Goal: Transaction & Acquisition: Purchase product/service

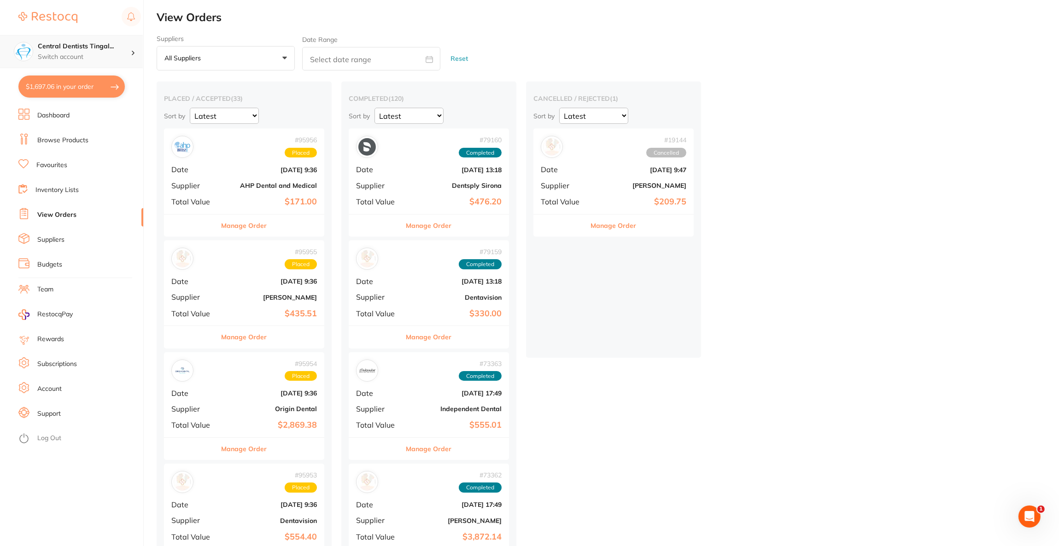
click at [102, 57] on p "Switch account" at bounding box center [84, 57] width 93 height 9
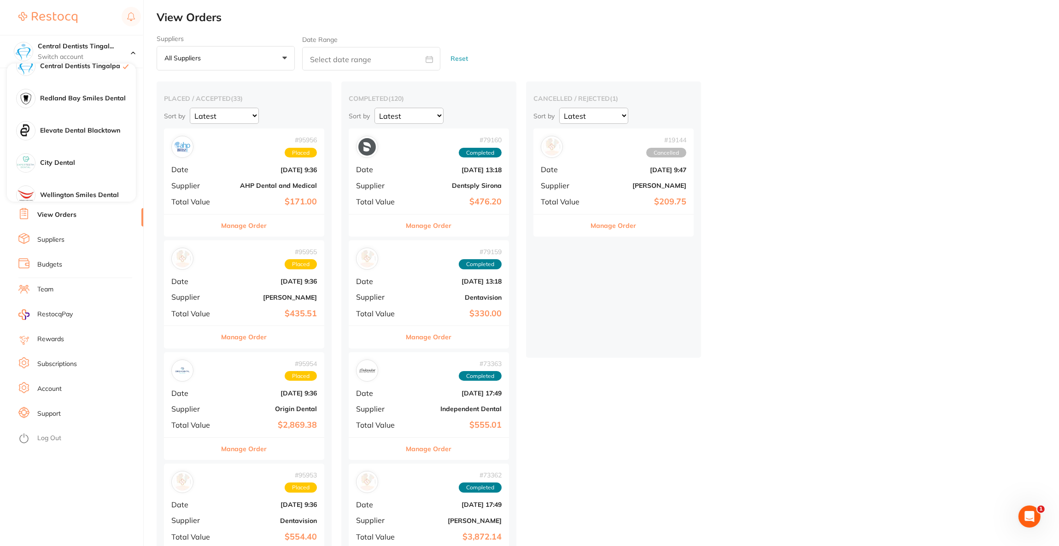
scroll to position [410, 0]
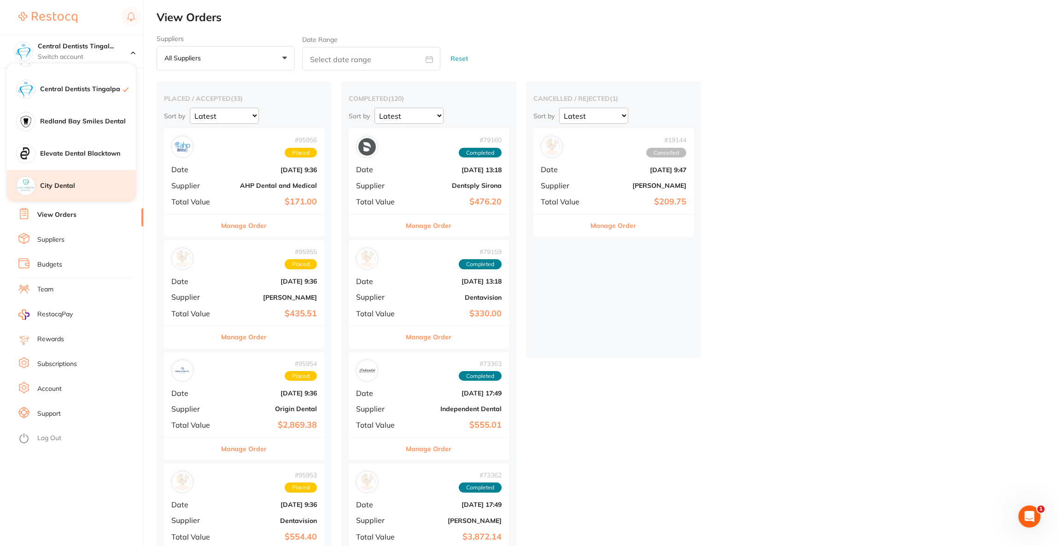
click at [93, 186] on h4 "City Dental" at bounding box center [88, 186] width 96 height 9
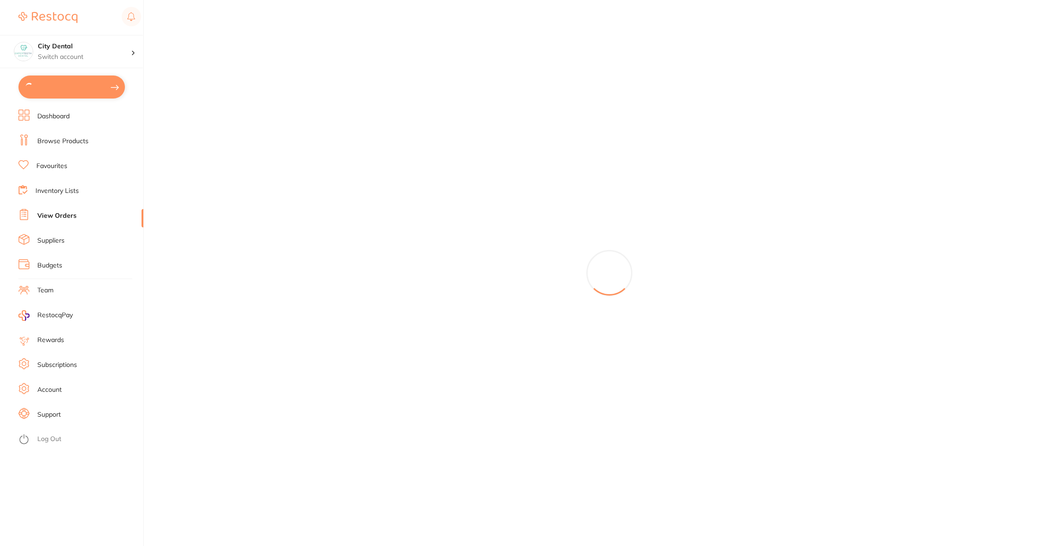
click at [92, 88] on button at bounding box center [71, 87] width 106 height 23
checkbox input "true"
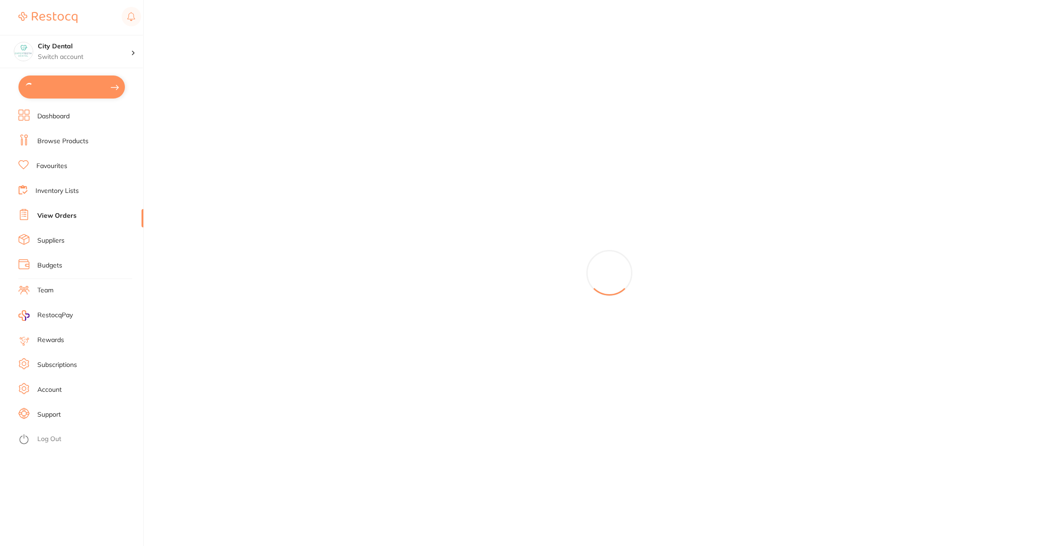
checkbox input "true"
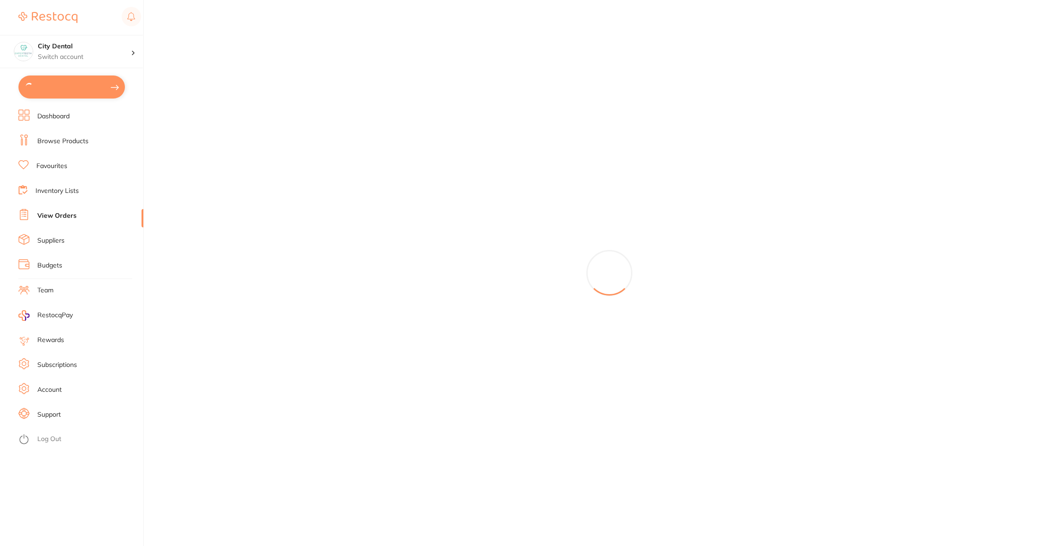
checkbox input "true"
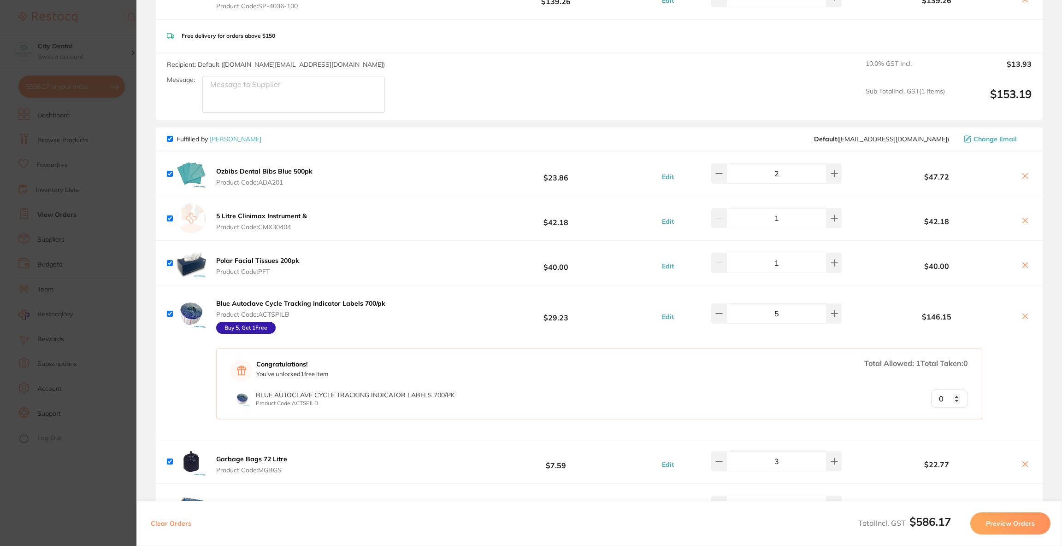
scroll to position [207, 0]
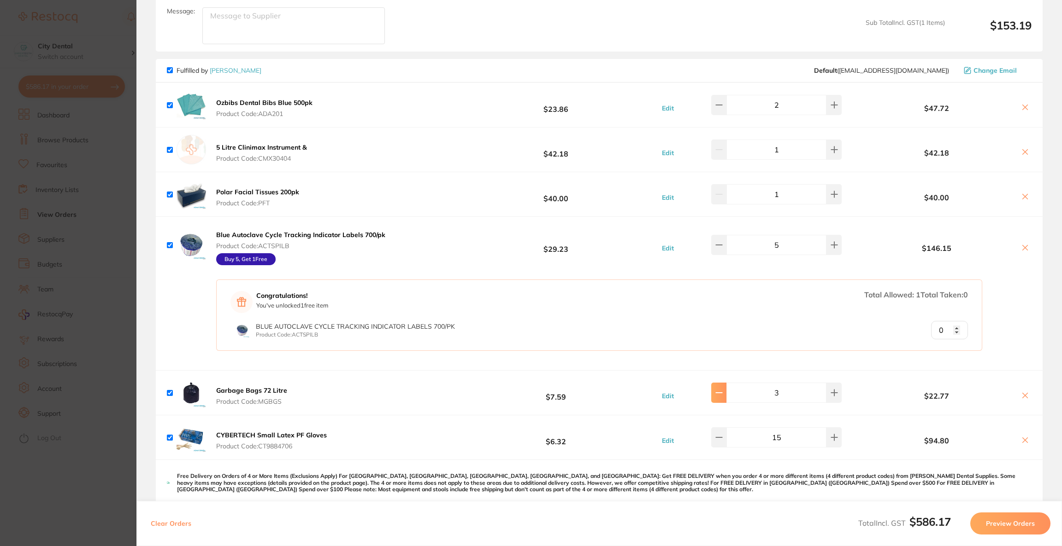
click at [722, 393] on icon at bounding box center [719, 393] width 6 height 0
type input "2"
click at [23, 174] on section "Update RRP Set your pre negotiated price for this item. Item Agreed RRP (excl. …" at bounding box center [531, 273] width 1062 height 546
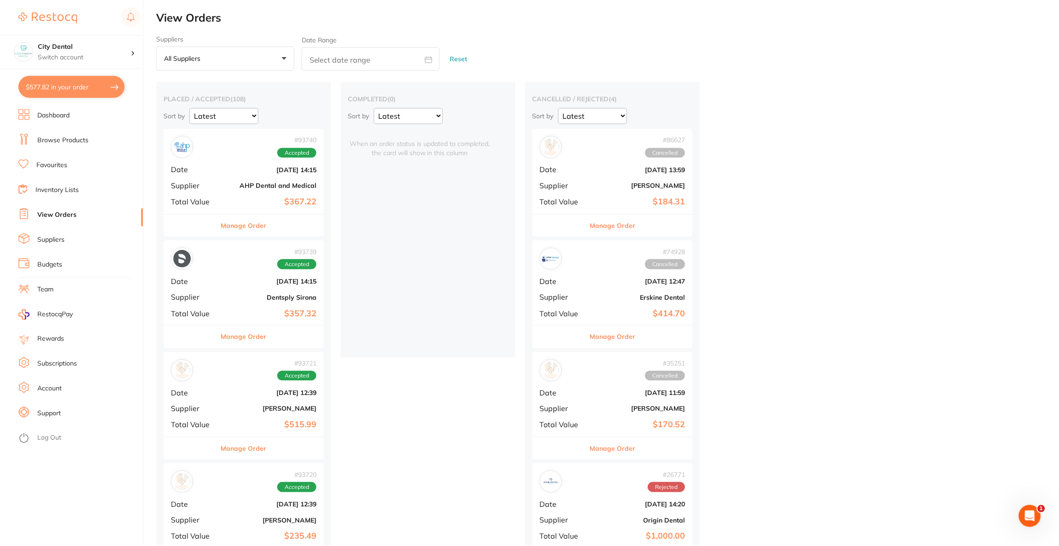
scroll to position [1, 0]
click at [80, 145] on link "Browse Products" at bounding box center [62, 140] width 51 height 9
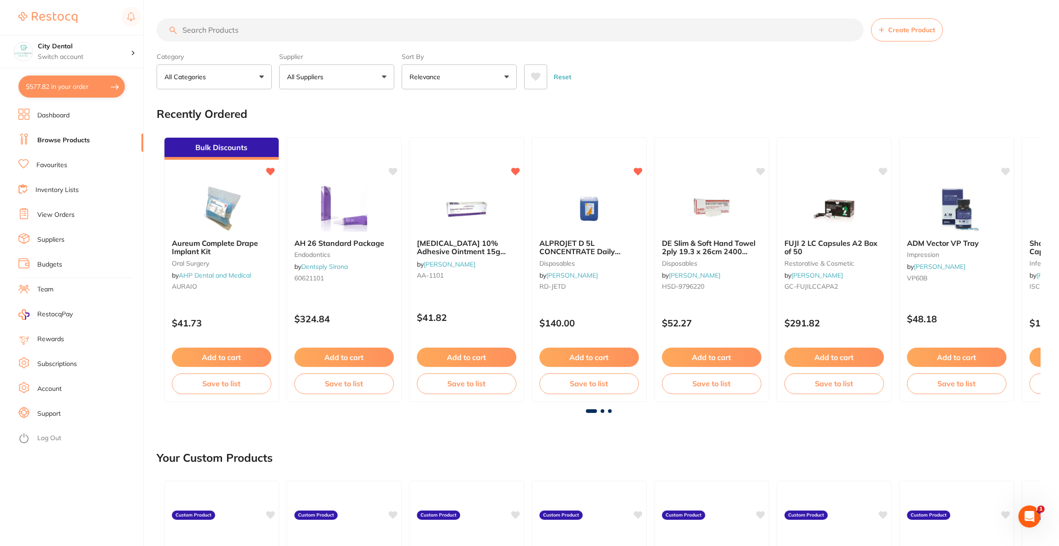
click at [271, 27] on input "search" at bounding box center [510, 29] width 707 height 23
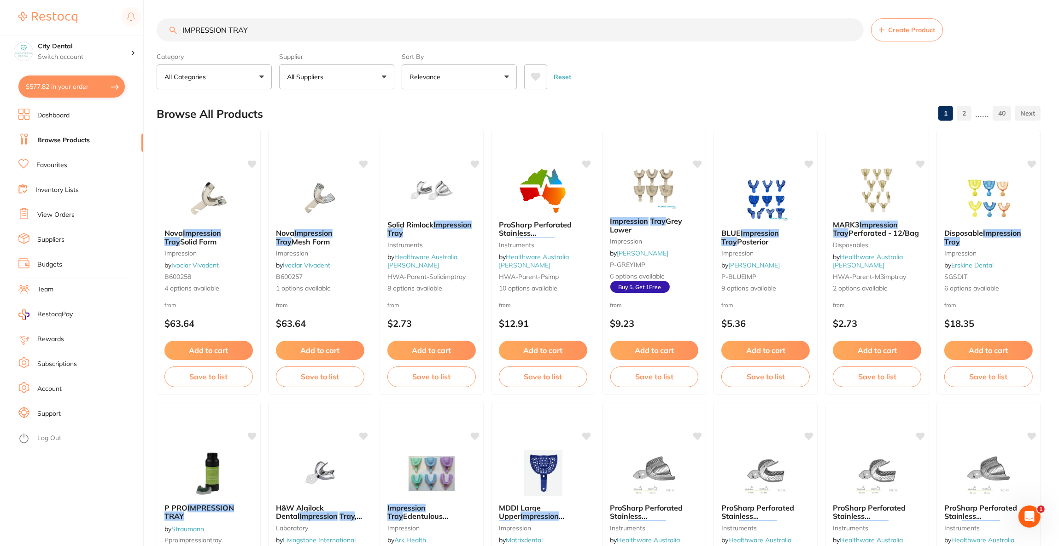
type input "IMPRESSION TRAY"
click at [299, 80] on p "All Suppliers" at bounding box center [307, 76] width 40 height 9
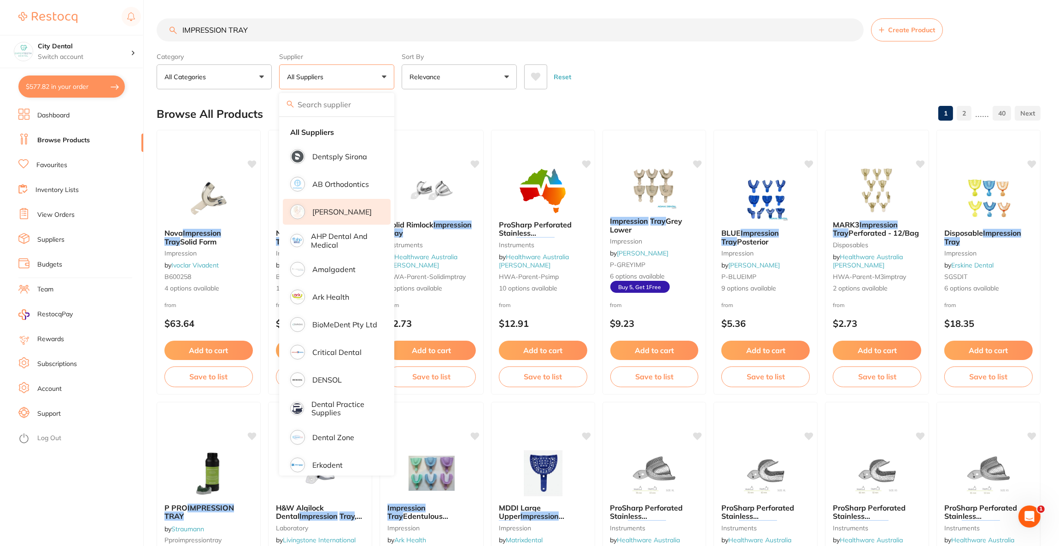
click at [331, 209] on p "[PERSON_NAME]" at bounding box center [341, 212] width 59 height 8
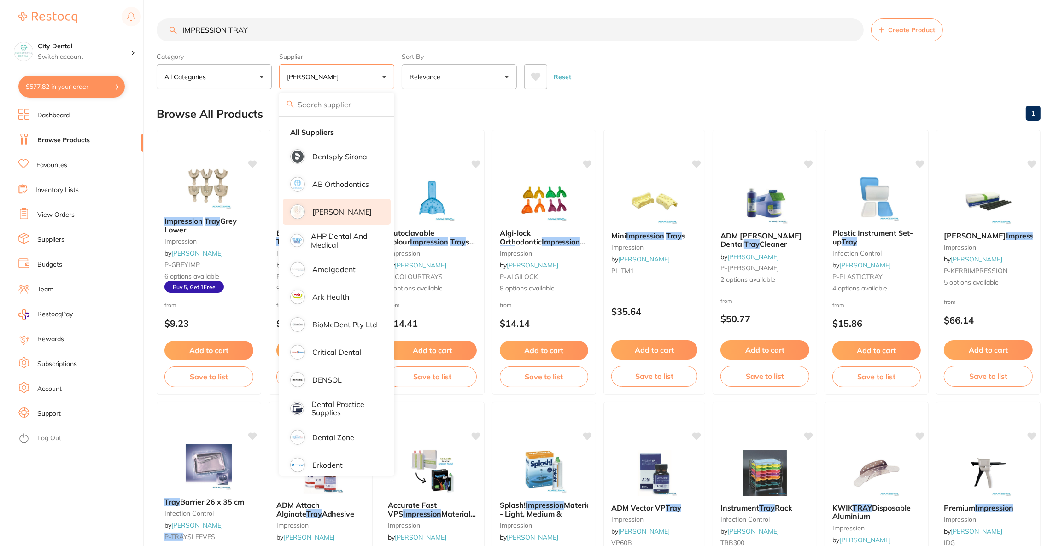
click at [653, 80] on div "Reset" at bounding box center [778, 73] width 509 height 32
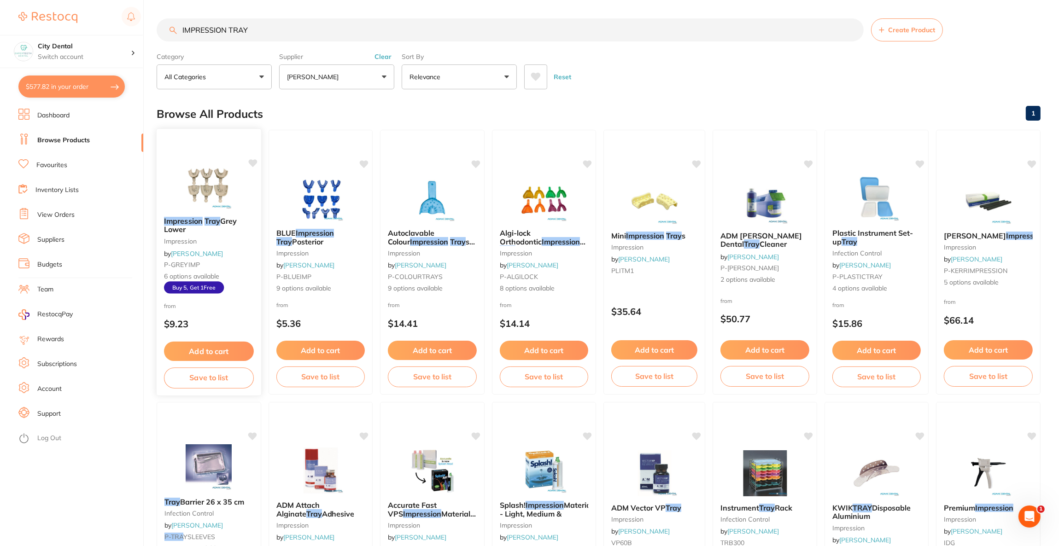
click at [204, 187] on img at bounding box center [209, 186] width 60 height 47
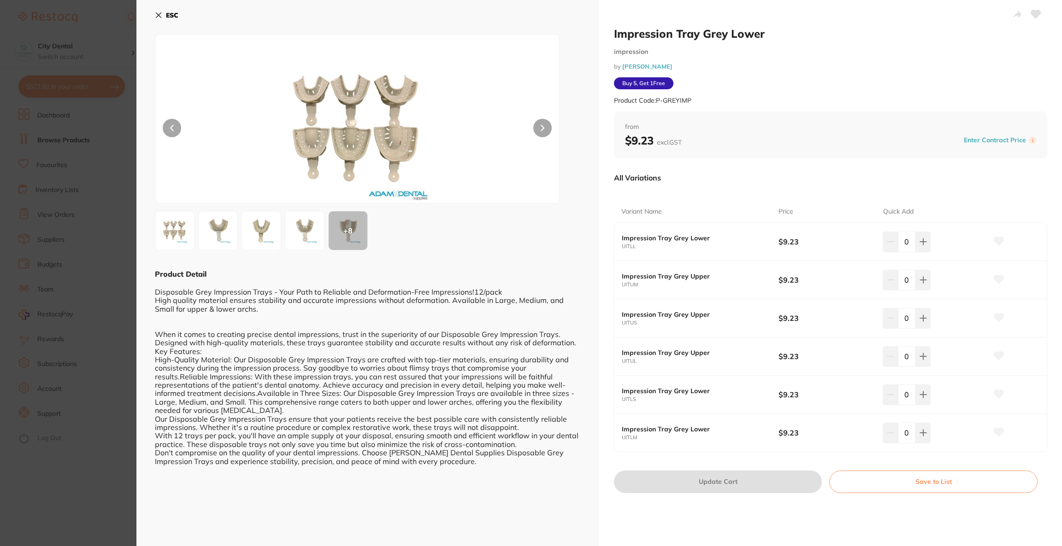
click at [911, 286] on input "0" at bounding box center [907, 280] width 18 height 20
click at [917, 285] on button at bounding box center [922, 280] width 15 height 20
click at [915, 286] on button at bounding box center [922, 280] width 15 height 20
type input "3"
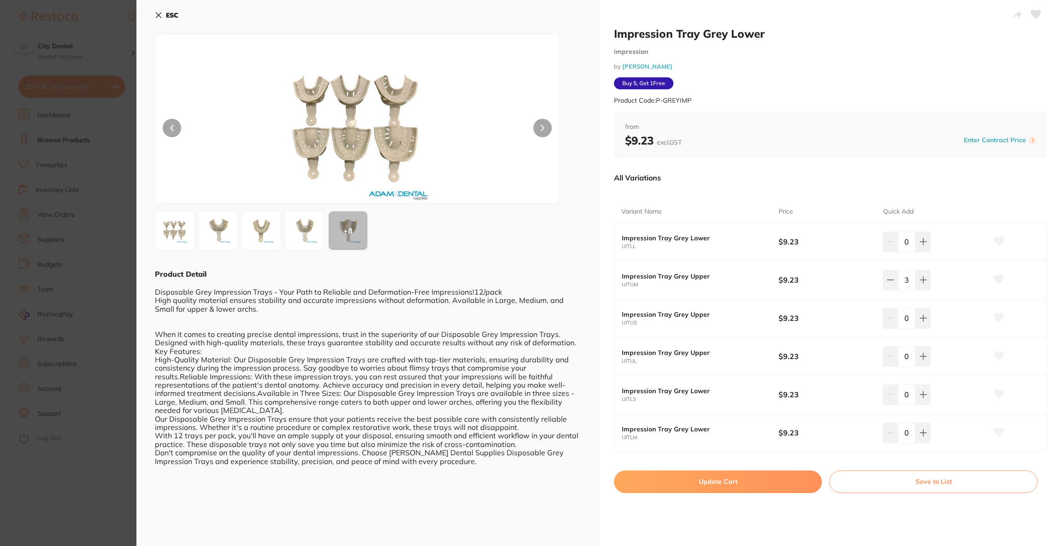
click at [773, 482] on button "Update Cart" at bounding box center [718, 482] width 208 height 22
checkbox input "false"
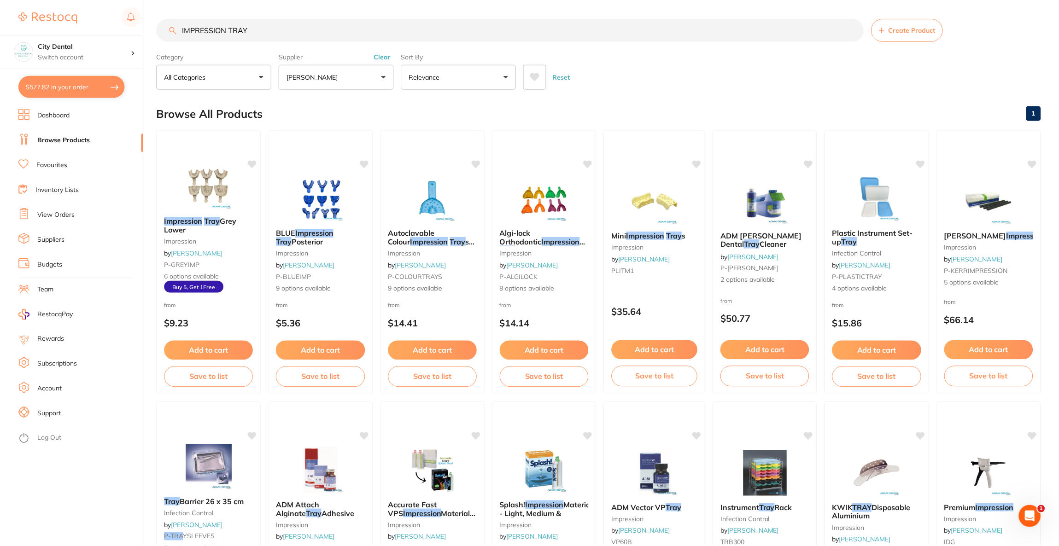
scroll to position [1, 0]
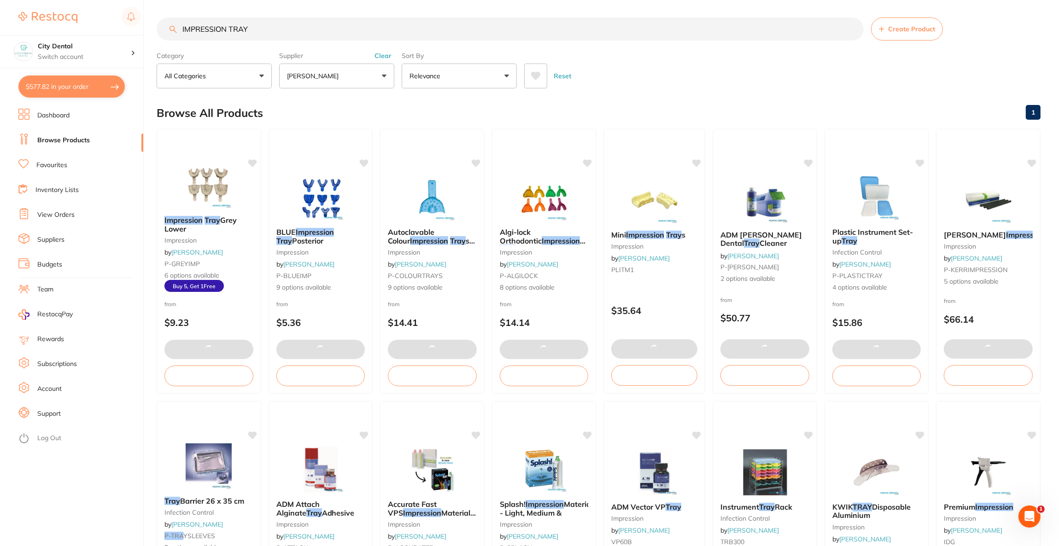
type input "3"
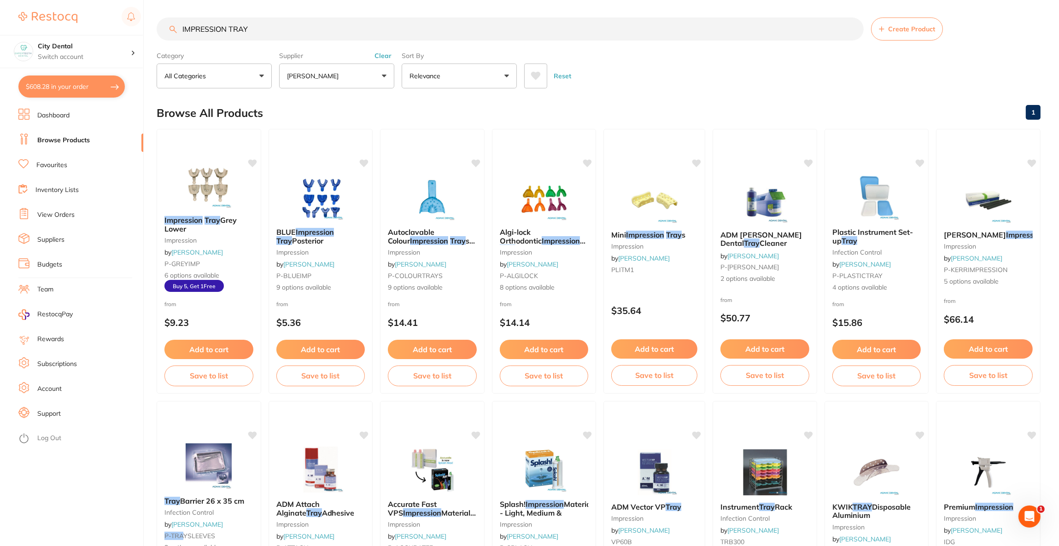
drag, startPoint x: 297, startPoint y: 19, endPoint x: 164, endPoint y: 26, distance: 133.3
click at [164, 26] on input "IMPRESSION TRAY" at bounding box center [510, 29] width 707 height 23
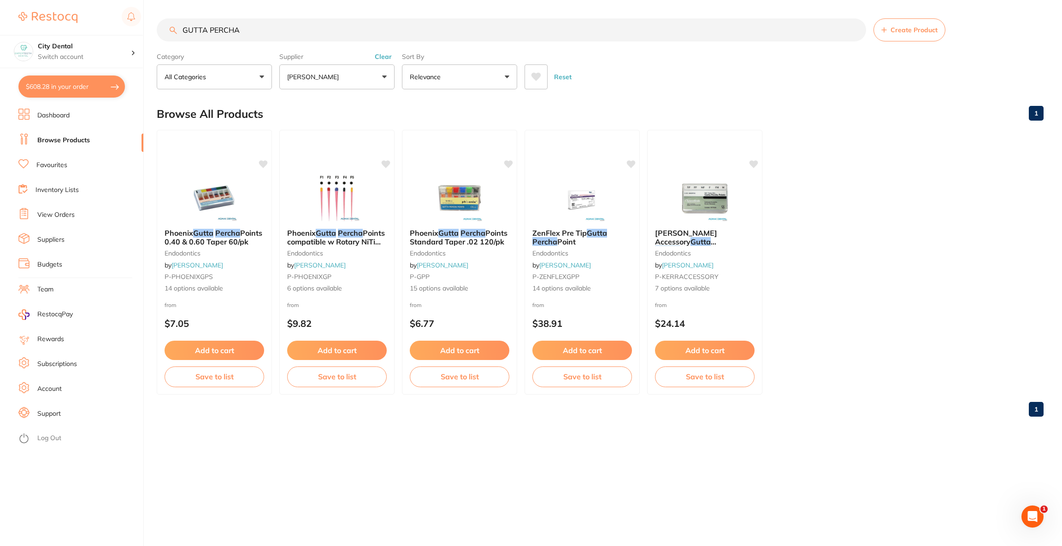
scroll to position [0, 0]
type input "GUTTA PERCHA"
click at [325, 187] on img at bounding box center [336, 198] width 60 height 47
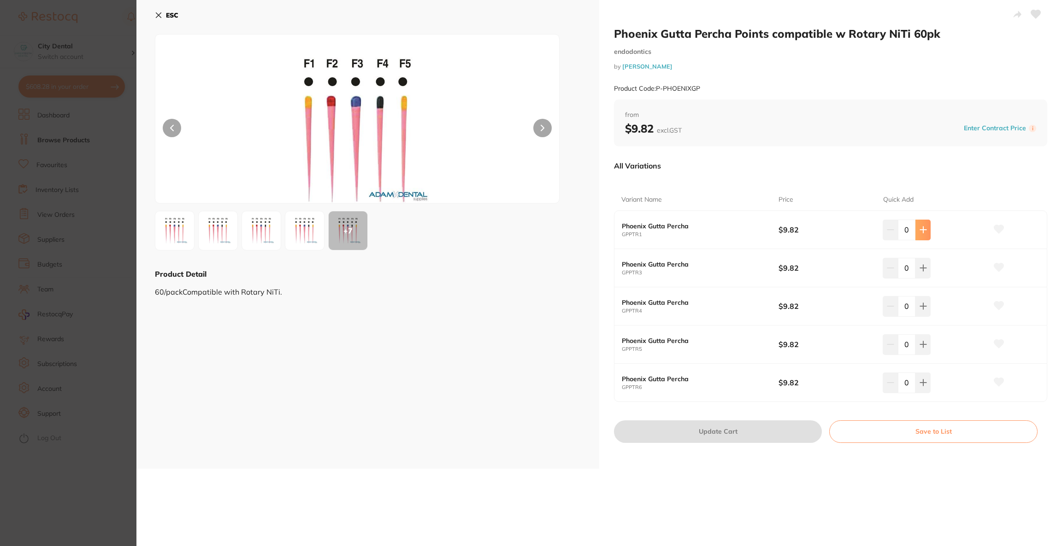
click at [924, 235] on button at bounding box center [922, 230] width 15 height 20
type input "1"
click at [748, 427] on button "Update Cart" at bounding box center [718, 432] width 208 height 22
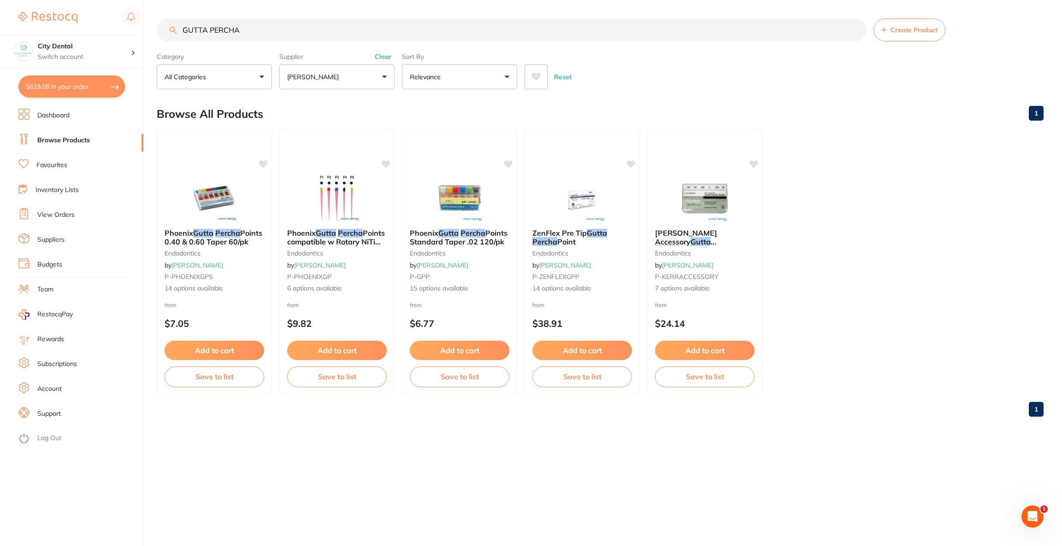
drag, startPoint x: 305, startPoint y: 40, endPoint x: 182, endPoint y: 29, distance: 124.5
click at [182, 29] on input "GUTTA PERCHA" at bounding box center [511, 29] width 709 height 23
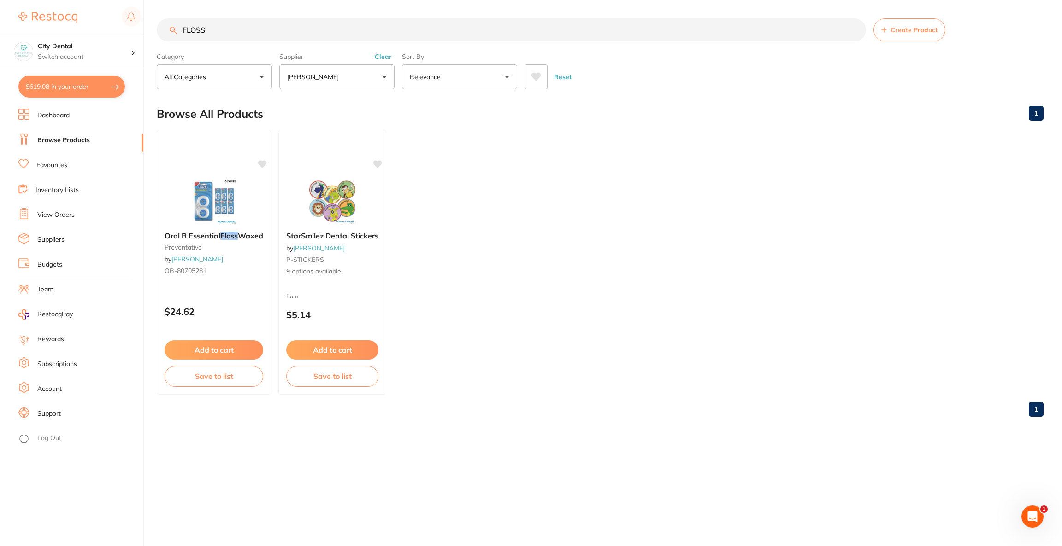
click at [239, 27] on input "FLOSS" at bounding box center [511, 29] width 709 height 23
type input "F"
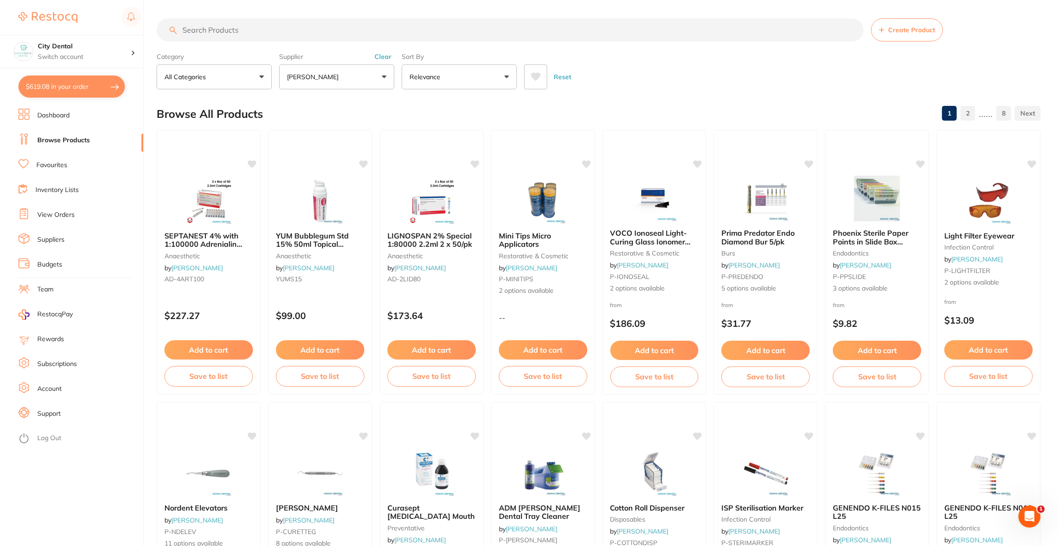
paste input "PPT31"
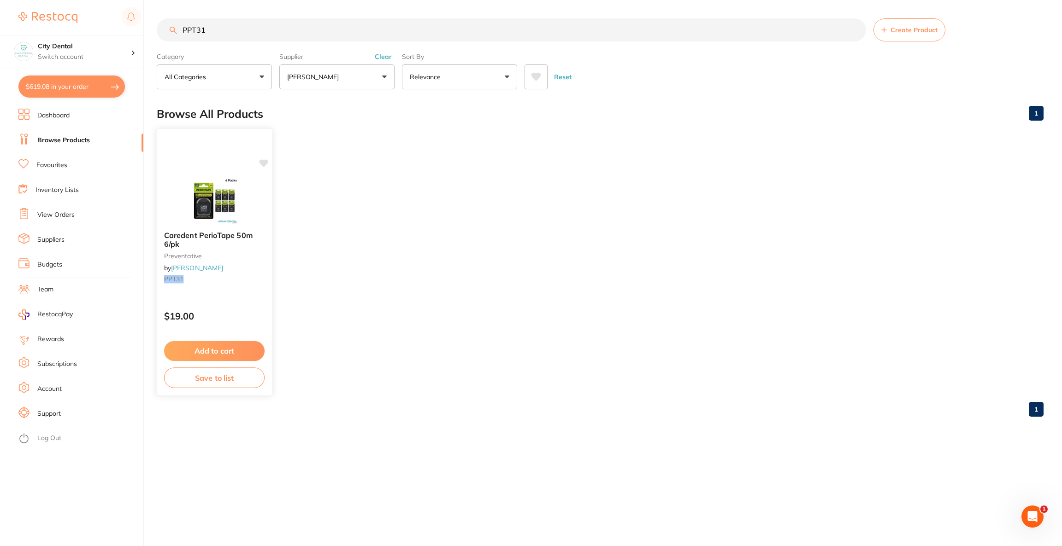
type input "PPT31"
click at [205, 213] on img at bounding box center [214, 201] width 60 height 46
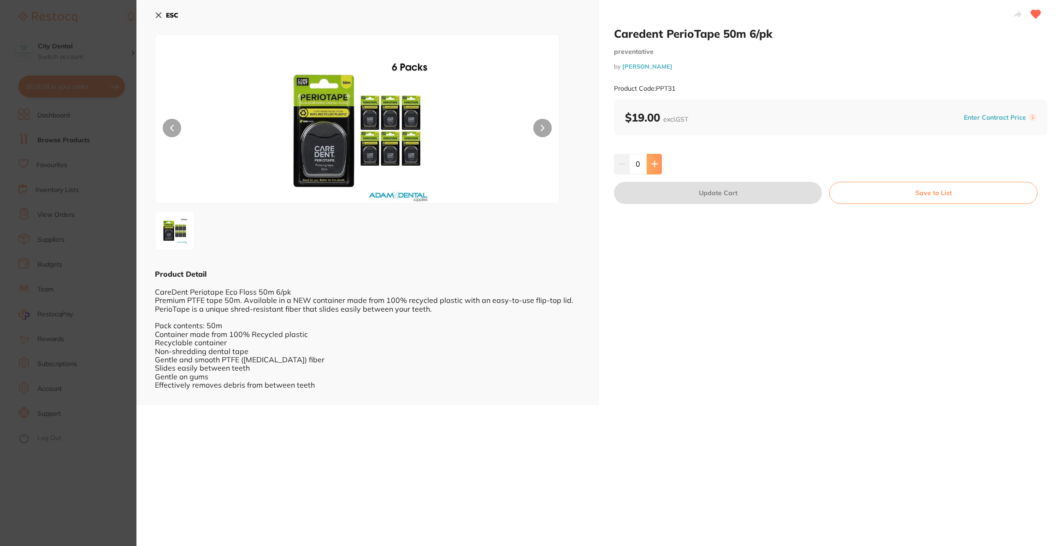
click at [653, 171] on button at bounding box center [653, 164] width 15 height 20
type input "1"
click at [676, 197] on button "Update Cart" at bounding box center [718, 193] width 208 height 22
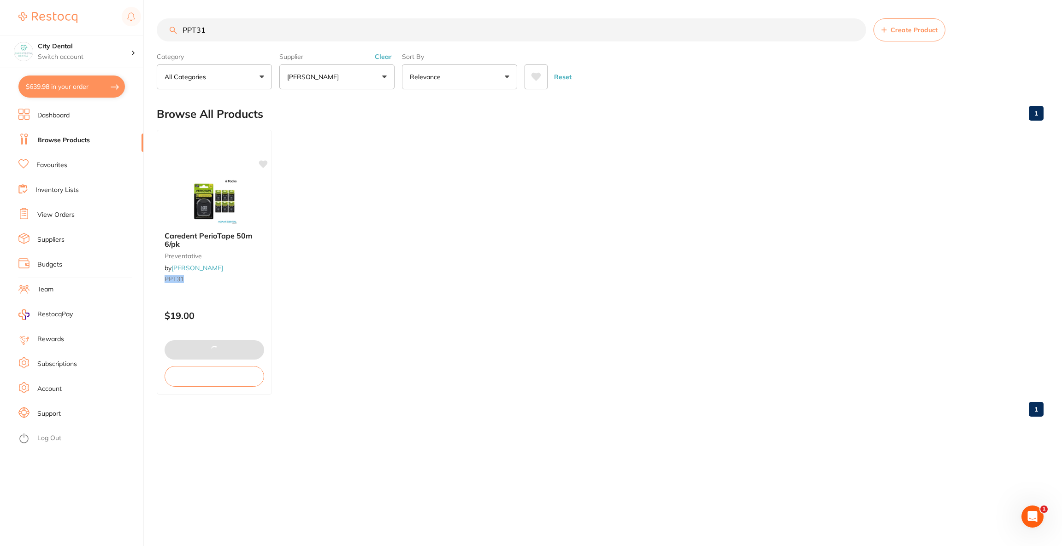
click at [63, 92] on button "$639.98 in your order" at bounding box center [71, 87] width 106 height 22
checkbox input "true"
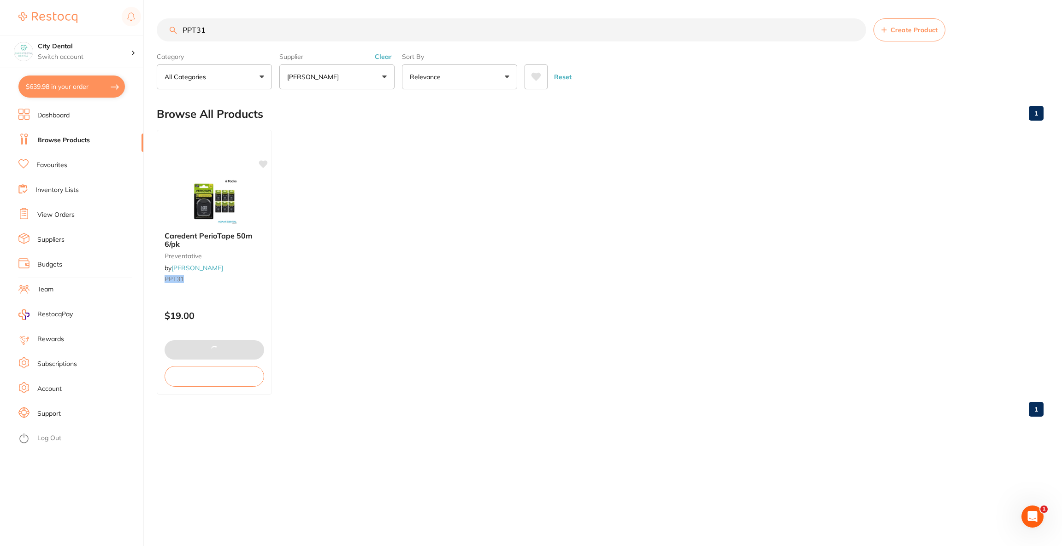
checkbox input "true"
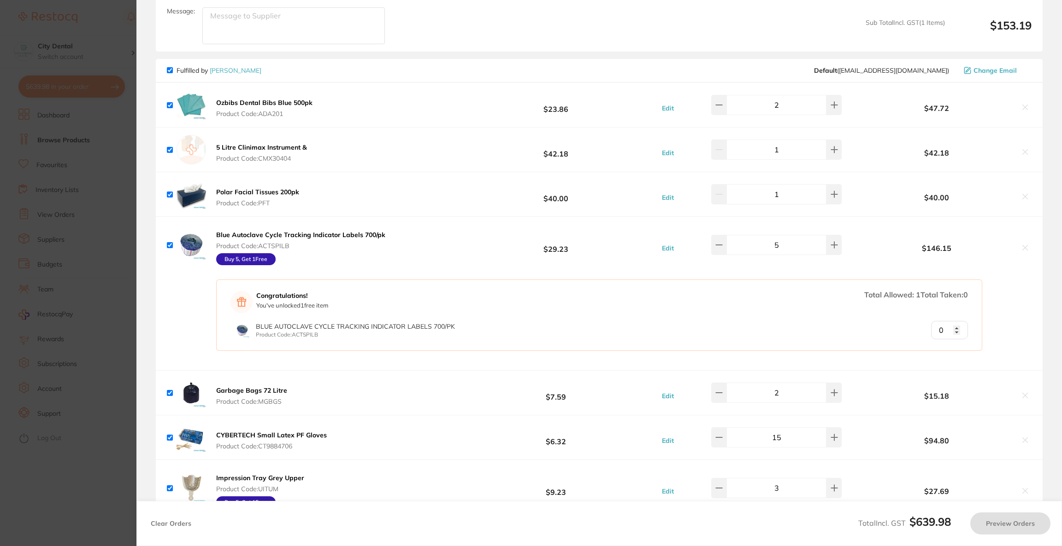
checkbox input "true"
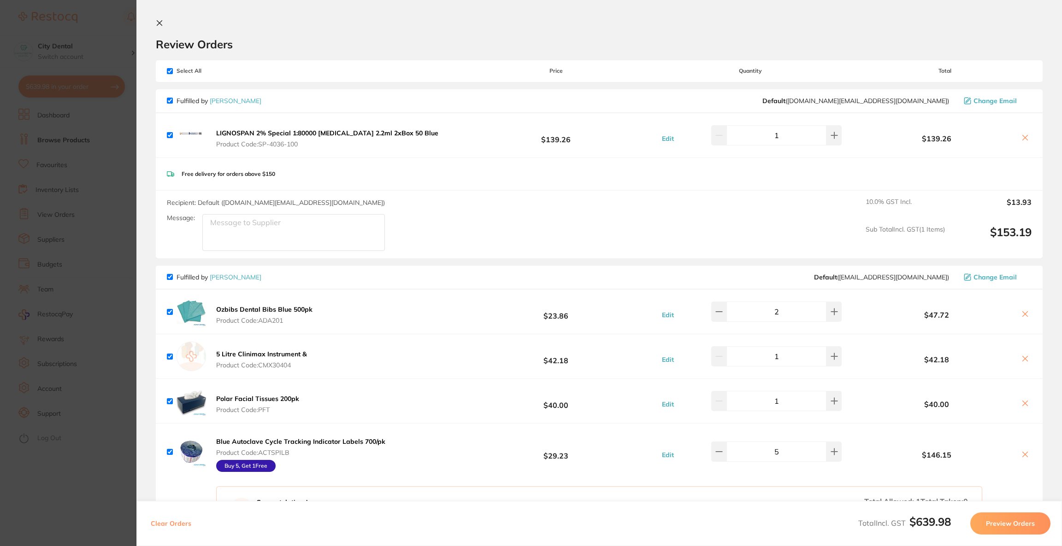
click at [170, 73] on input "checkbox" at bounding box center [170, 71] width 6 height 6
checkbox input "false"
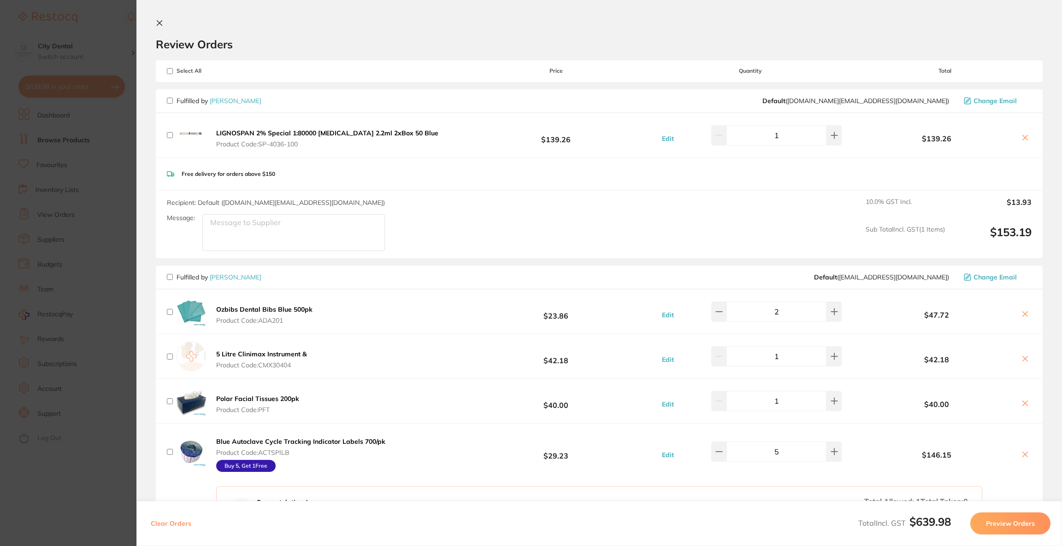
checkbox input "false"
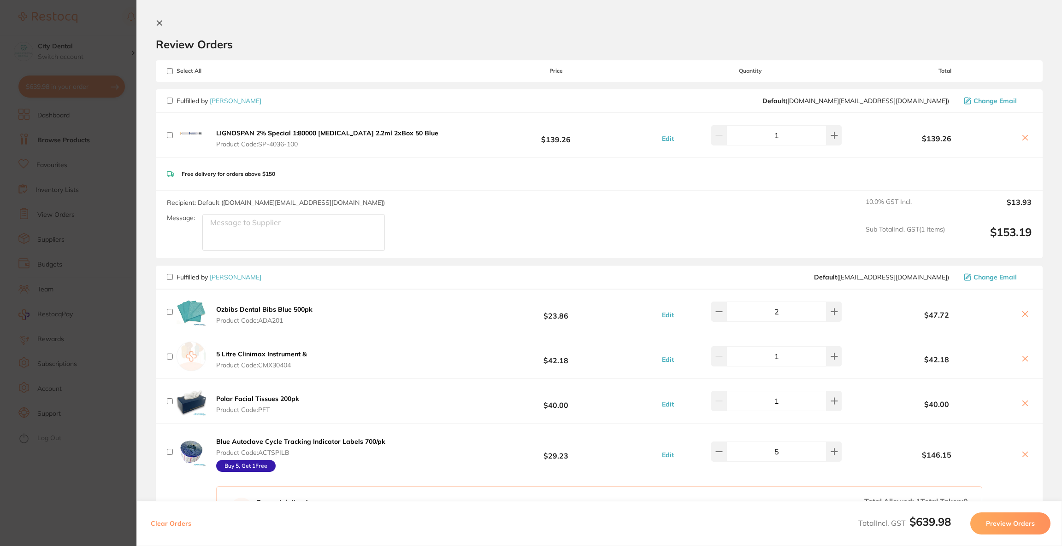
checkbox input "false"
click at [169, 278] on input "checkbox" at bounding box center [170, 277] width 6 height 6
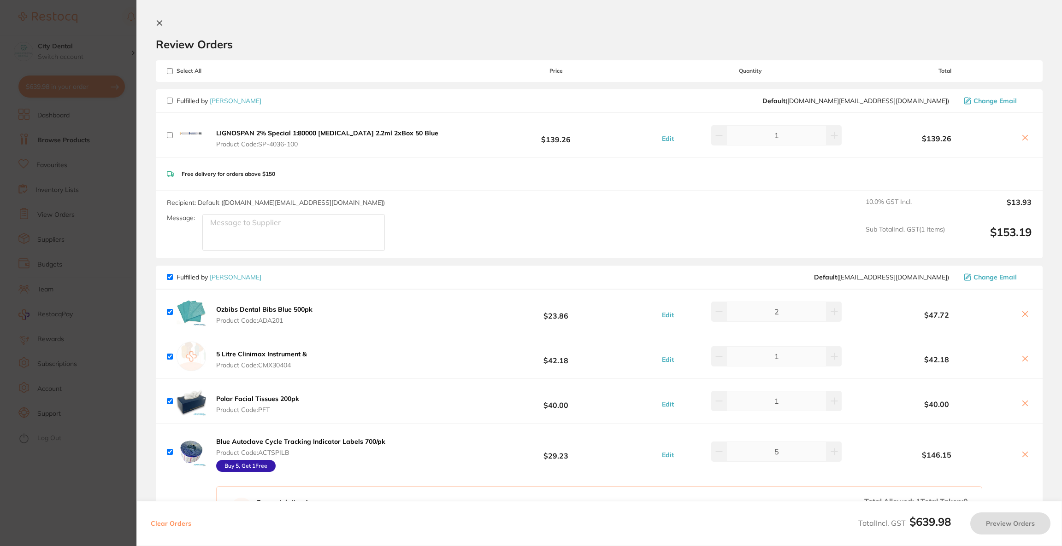
checkbox input "true"
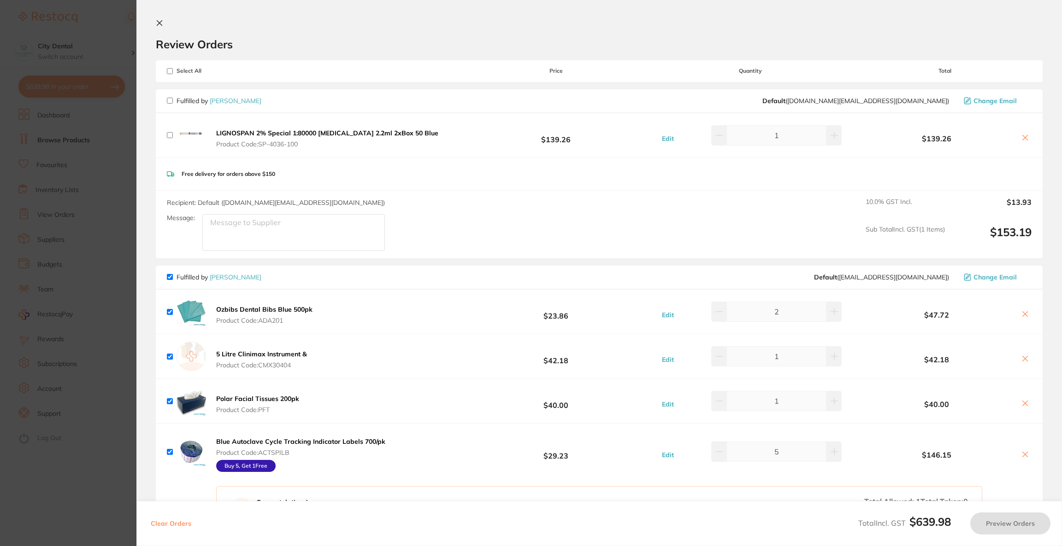
checkbox input "true"
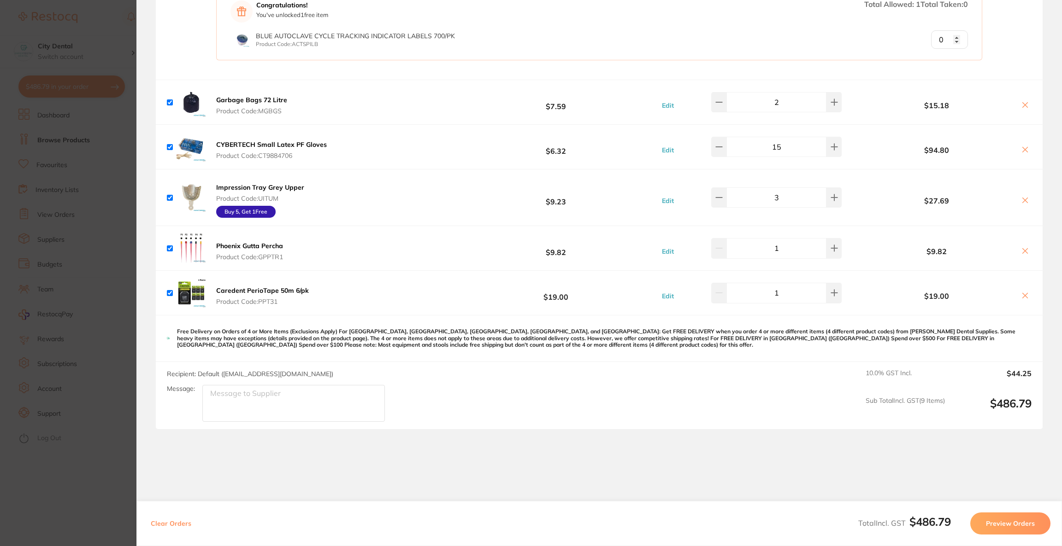
scroll to position [564, 0]
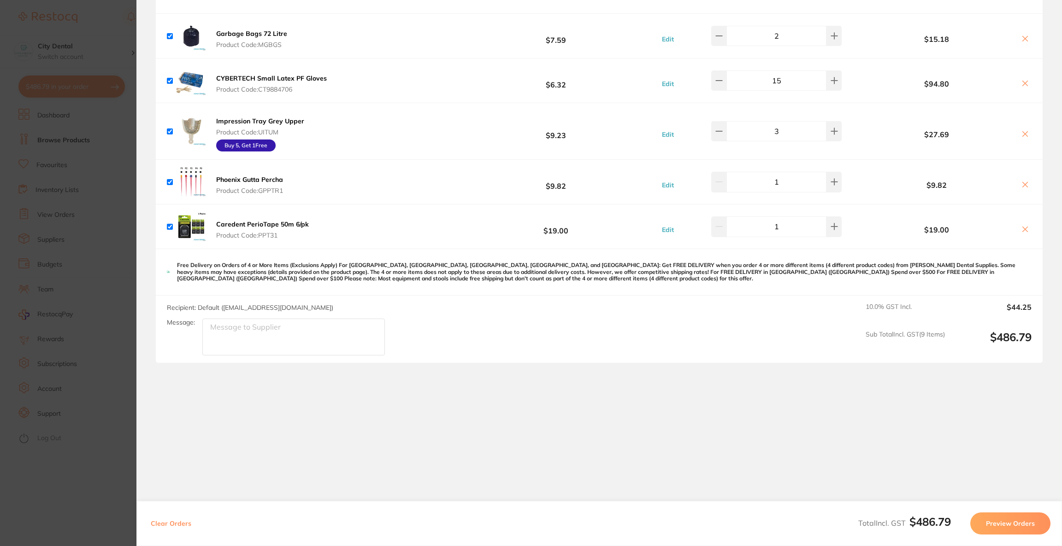
click at [1010, 522] on button "Preview Orders" at bounding box center [1010, 524] width 80 height 22
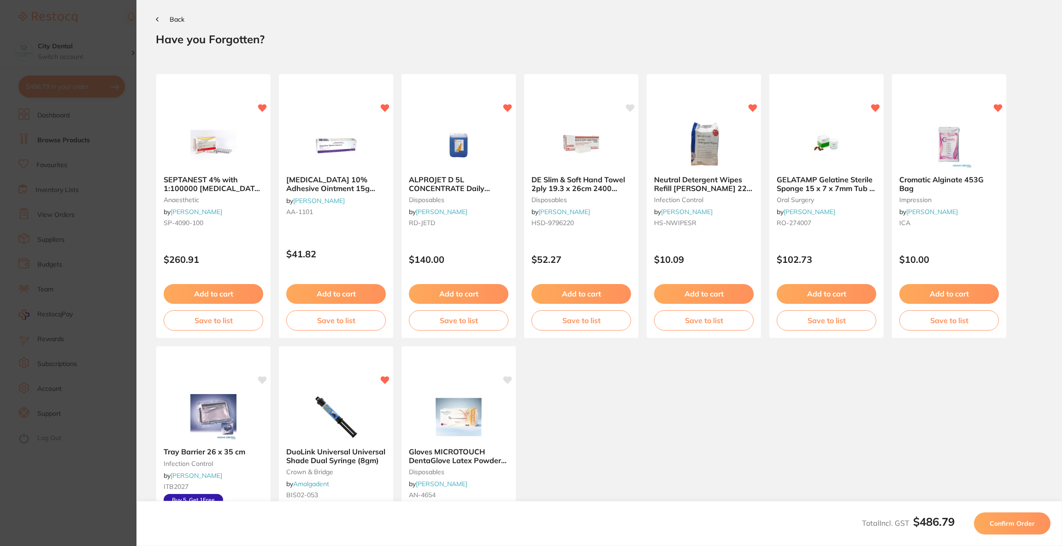
scroll to position [0, 0]
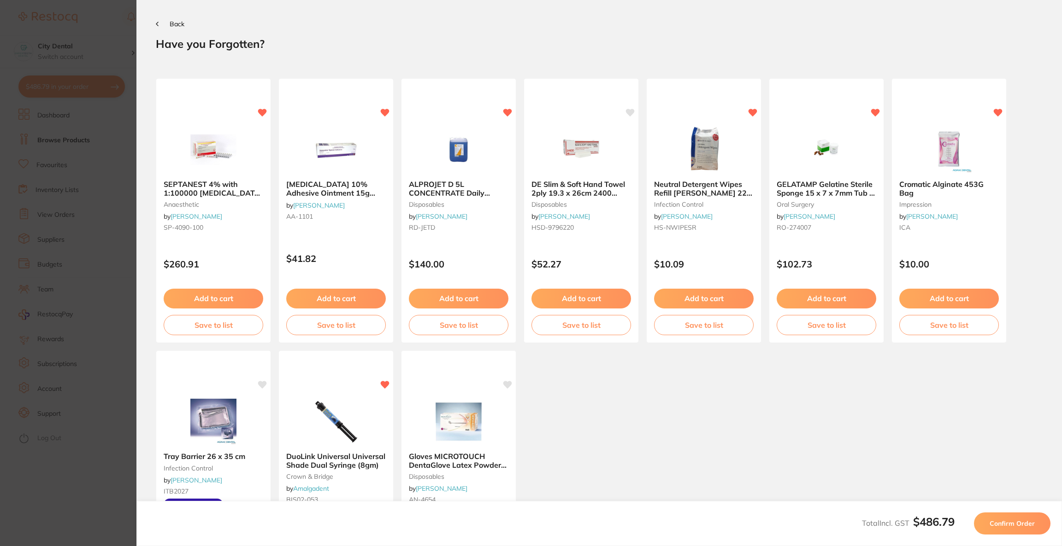
click at [1010, 522] on span "Confirm Order" at bounding box center [1011, 524] width 45 height 8
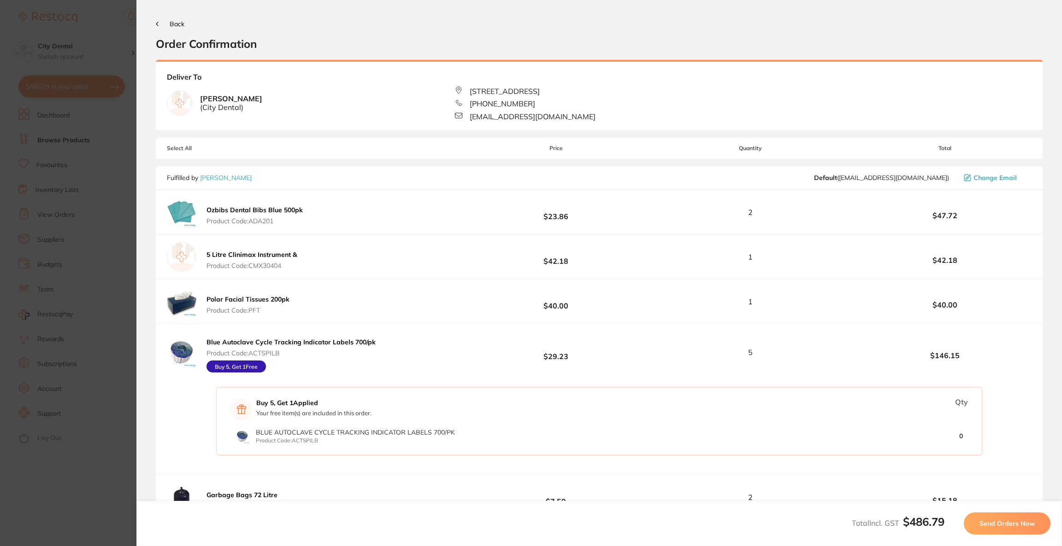
click at [173, 26] on span "Back" at bounding box center [177, 24] width 15 height 8
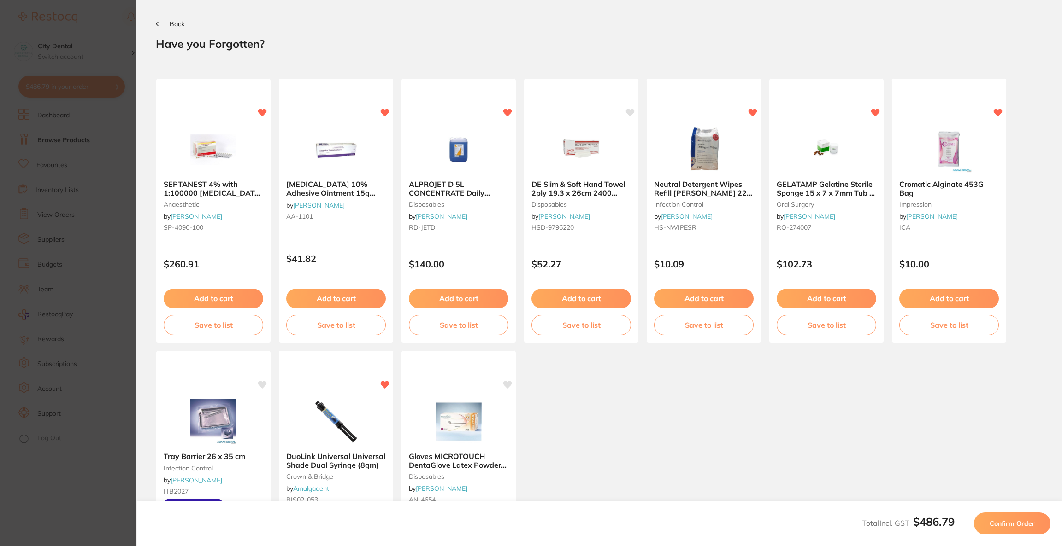
click at [172, 29] on section "Back Your orders are being processed and we will notify you once we have placed…" at bounding box center [598, 273] width 925 height 546
click at [170, 24] on span "Back" at bounding box center [177, 24] width 15 height 8
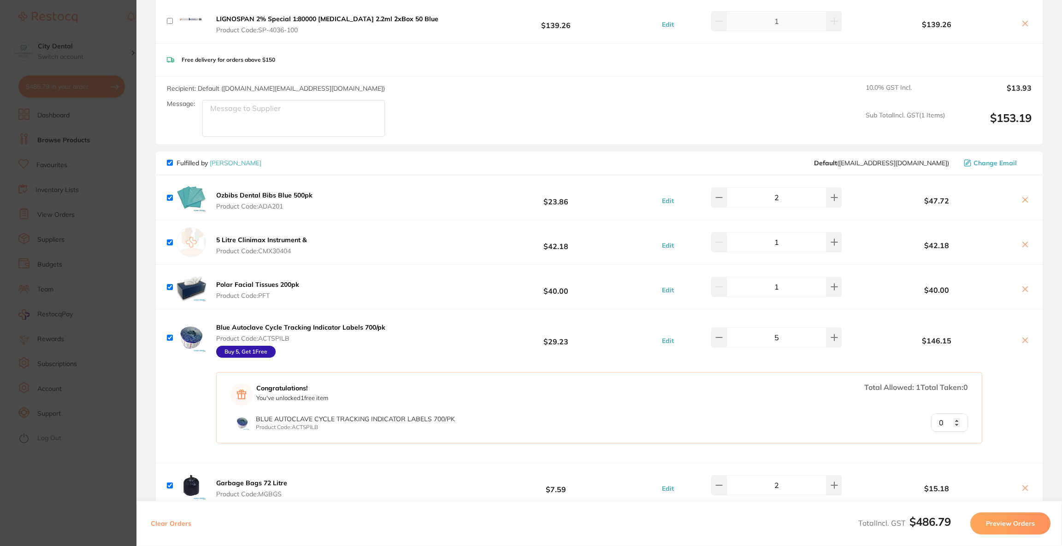
scroll to position [276, 0]
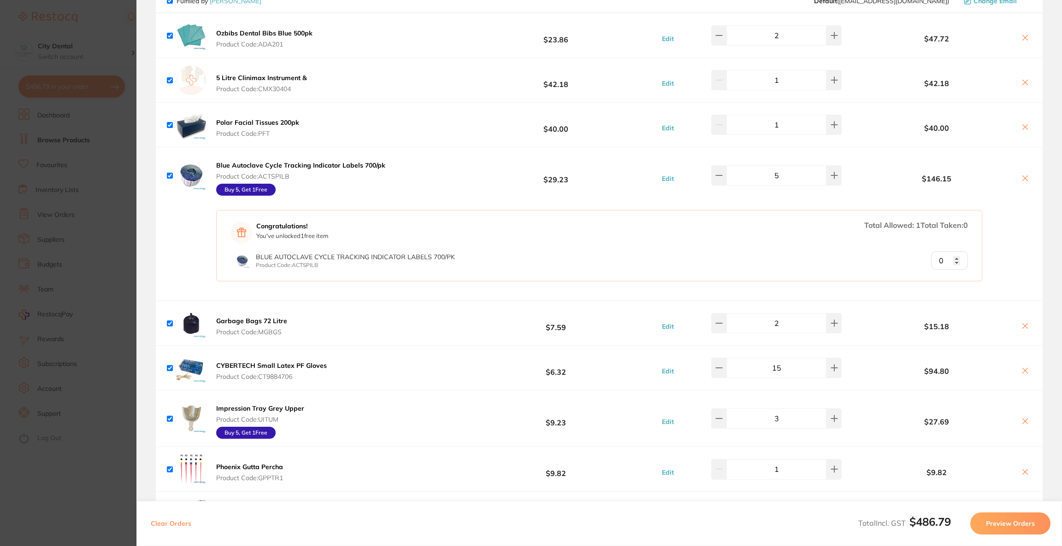
click at [953, 263] on input "0" at bounding box center [949, 261] width 37 height 18
type input "1"
click at [953, 258] on input "1" at bounding box center [949, 261] width 37 height 18
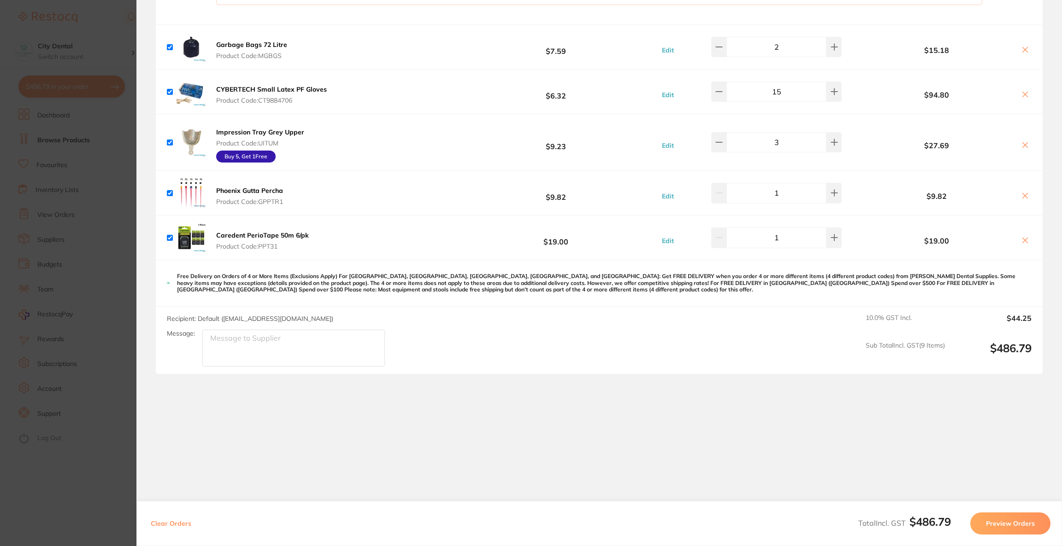
click at [993, 523] on button "Preview Orders" at bounding box center [1010, 524] width 80 height 22
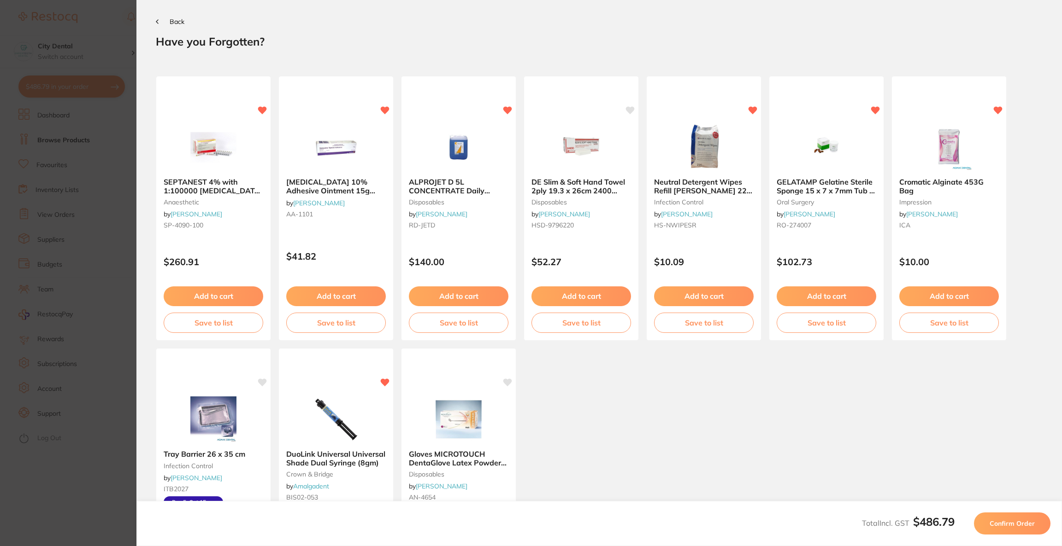
scroll to position [0, 0]
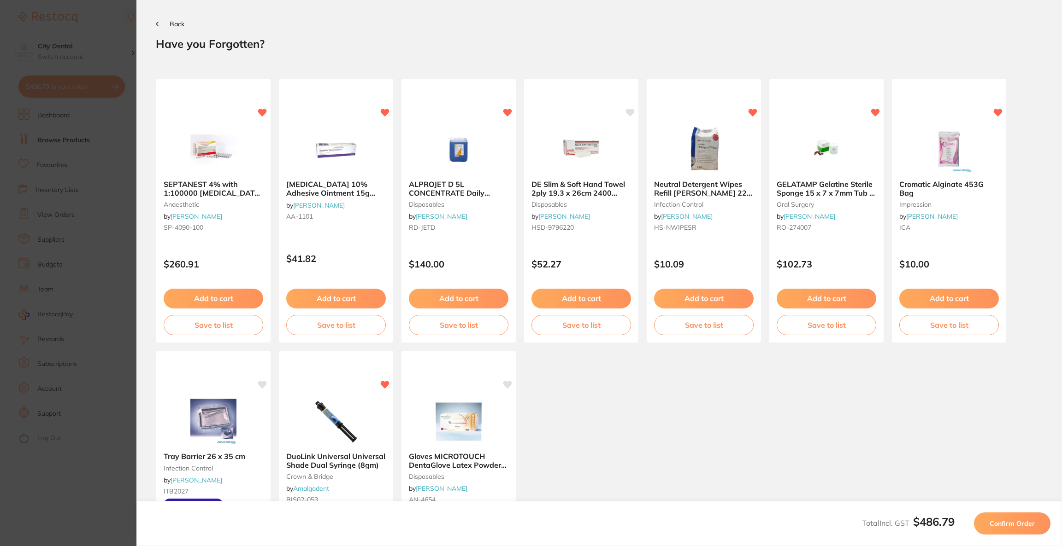
click at [993, 523] on span "Confirm Order" at bounding box center [1011, 524] width 45 height 8
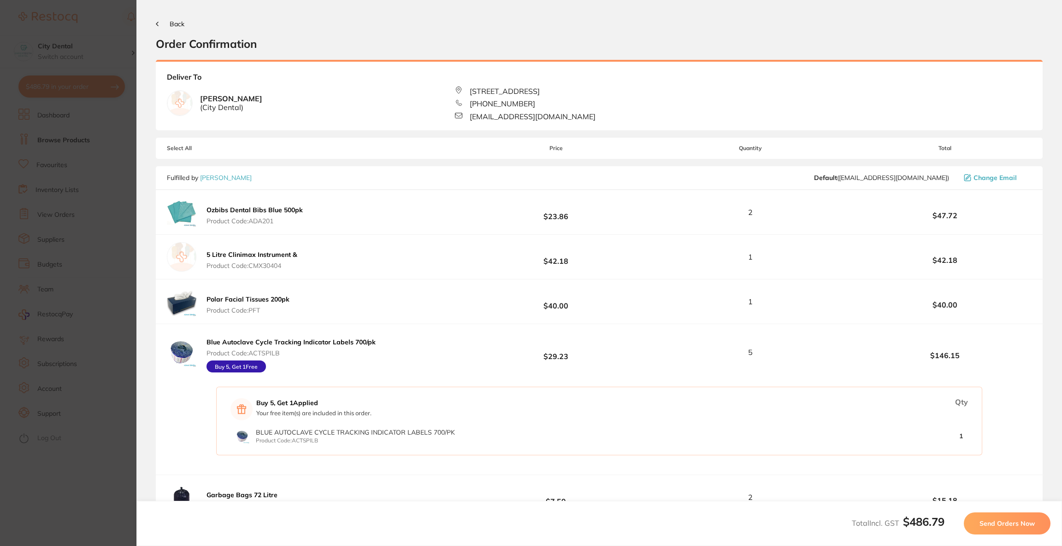
click at [993, 523] on span "Send Orders Now" at bounding box center [1006, 524] width 55 height 8
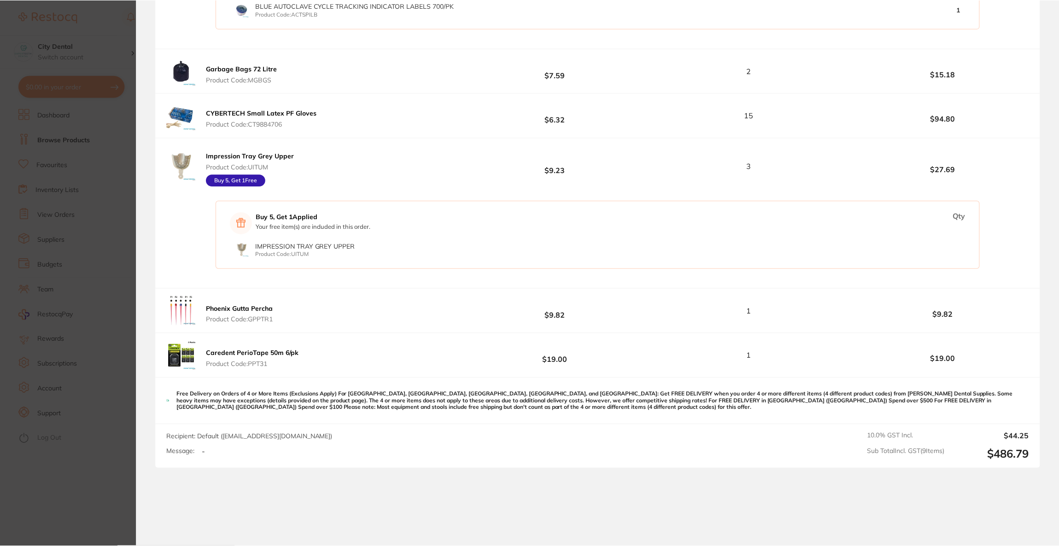
scroll to position [575, 0]
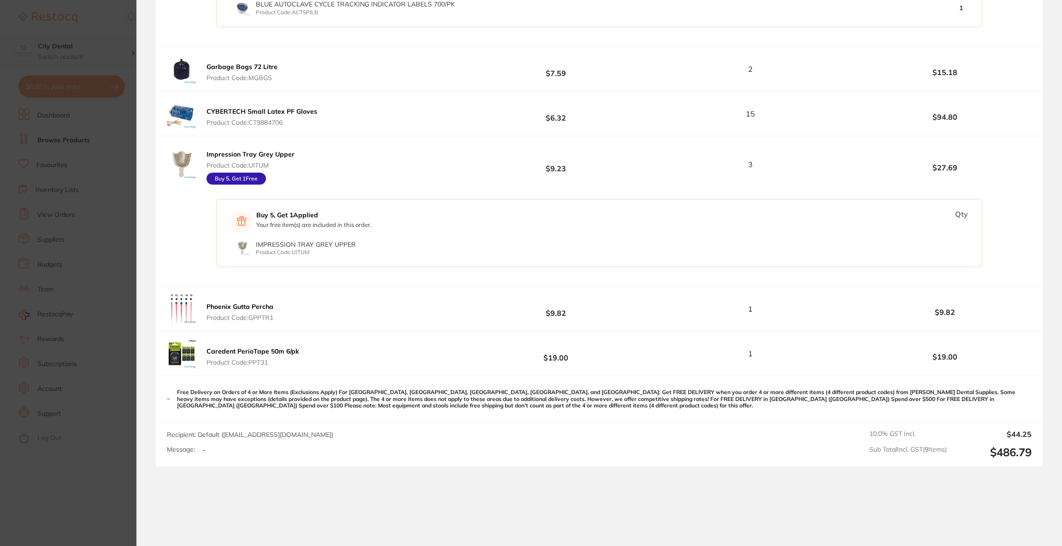
drag, startPoint x: 50, startPoint y: 44, endPoint x: 115, endPoint y: 60, distance: 66.9
click at [50, 43] on section "Update RRP Set your pre negotiated price for this item. Item Agreed RRP (excl. …" at bounding box center [531, 273] width 1062 height 546
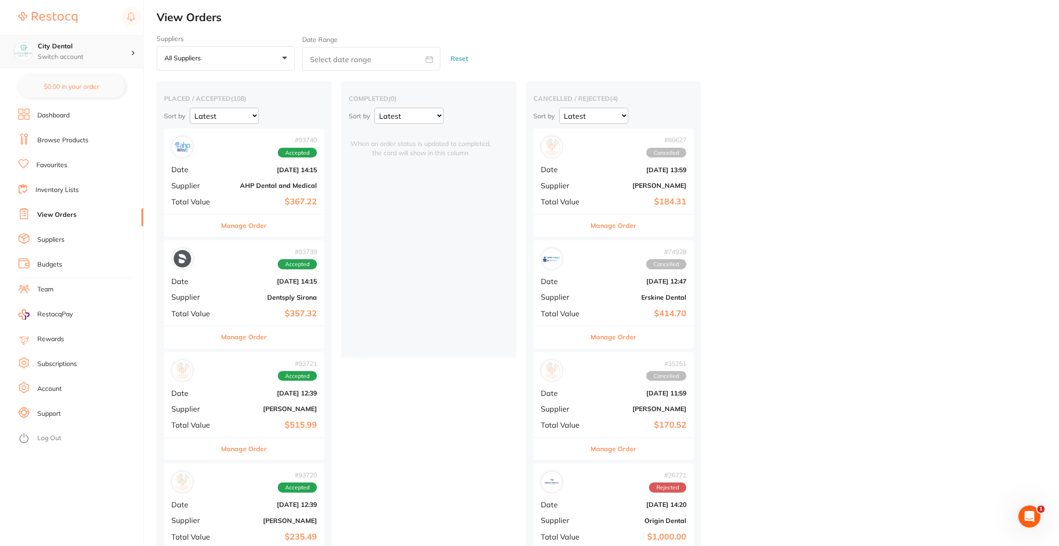
checkbox input "false"
click at [115, 60] on p "Switch account" at bounding box center [84, 57] width 93 height 9
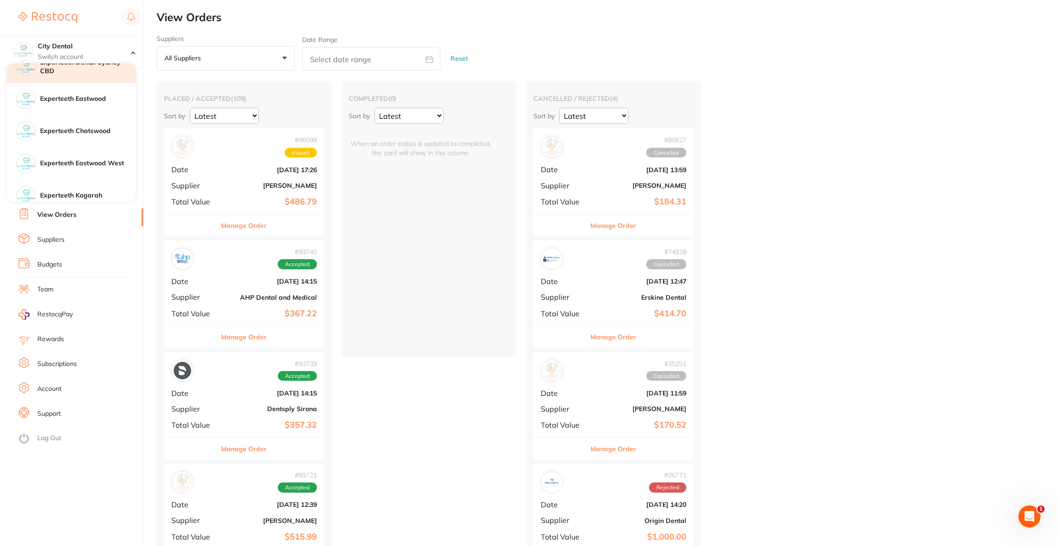
scroll to position [69, 0]
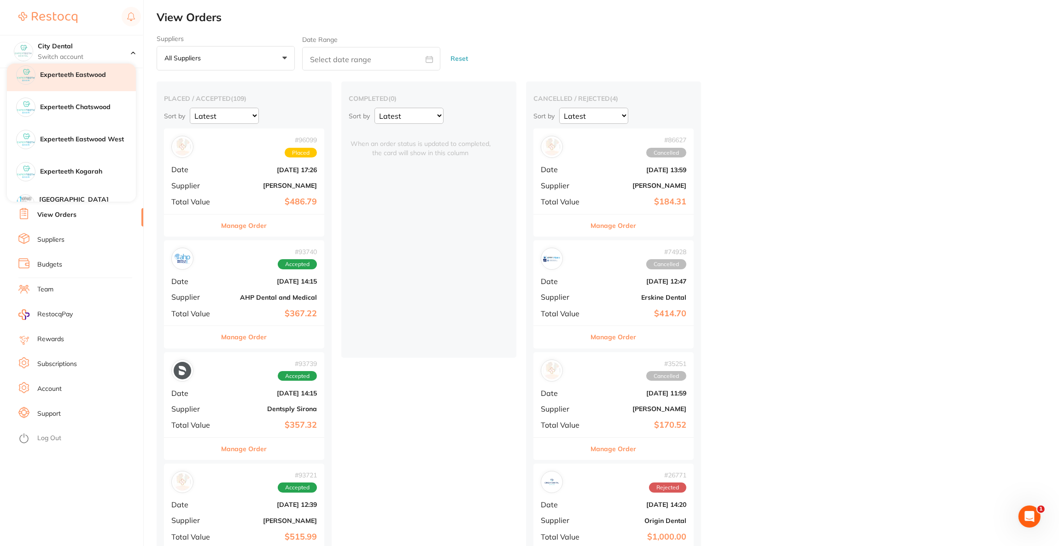
click at [93, 80] on div "Experteeth Eastwood" at bounding box center [71, 75] width 129 height 32
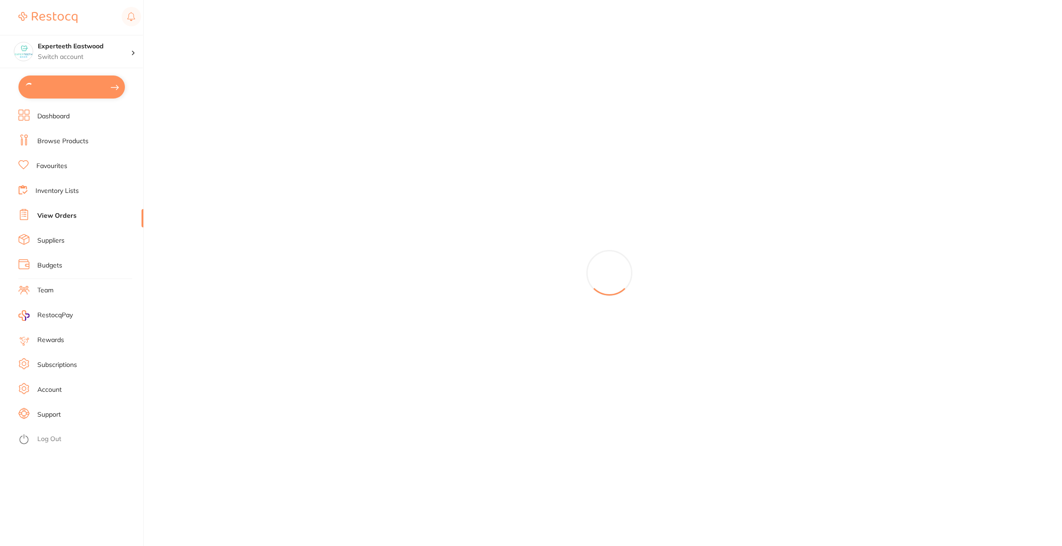
click at [78, 88] on button at bounding box center [71, 87] width 106 height 23
checkbox input "true"
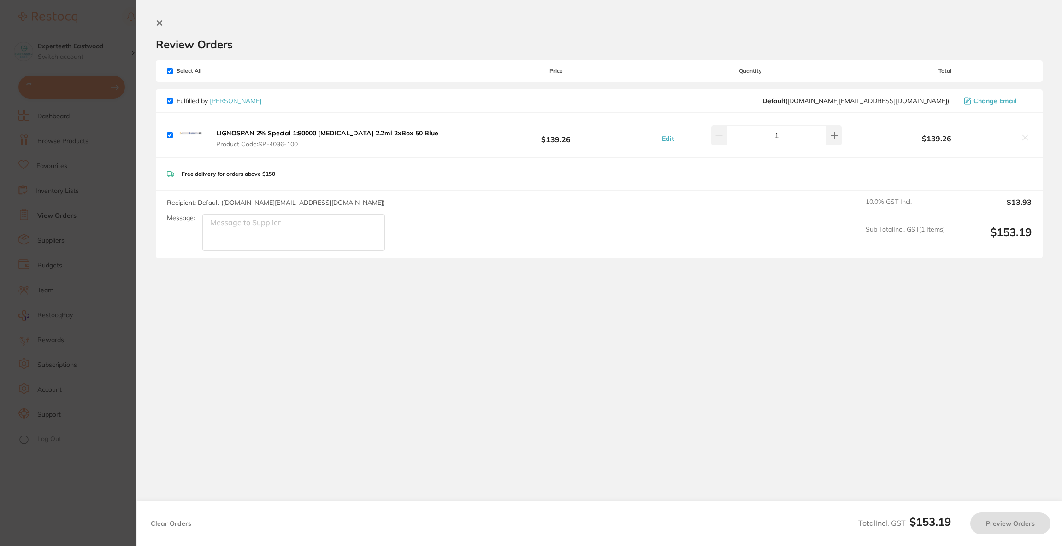
click at [138, 189] on section "Review Orders Your orders are being processed and we will notify you once we ha…" at bounding box center [598, 221] width 925 height 442
checkbox input "true"
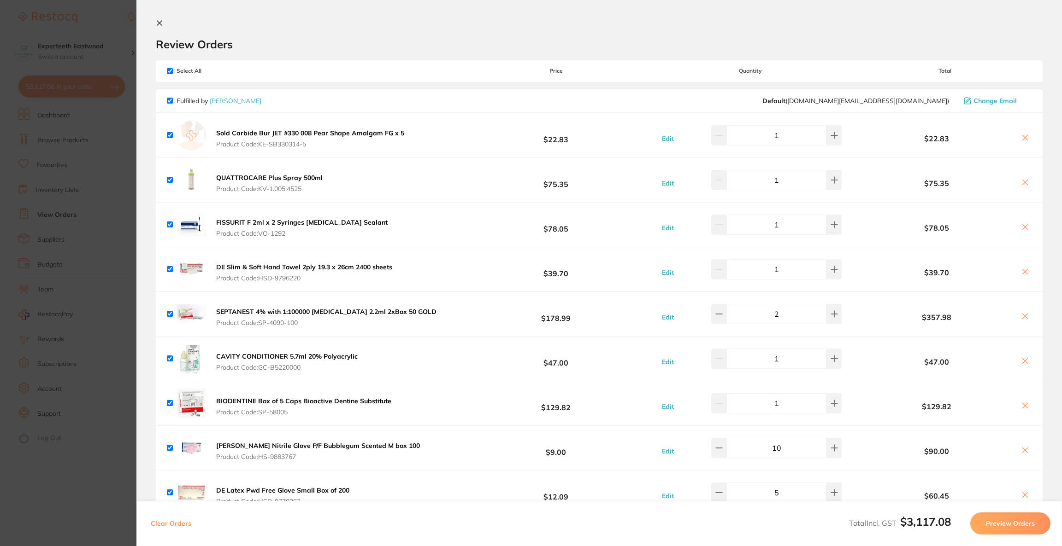
click at [95, 173] on section "Update RRP Set your pre negotiated price for this item. Item Agreed RRP (excl. …" at bounding box center [531, 273] width 1062 height 546
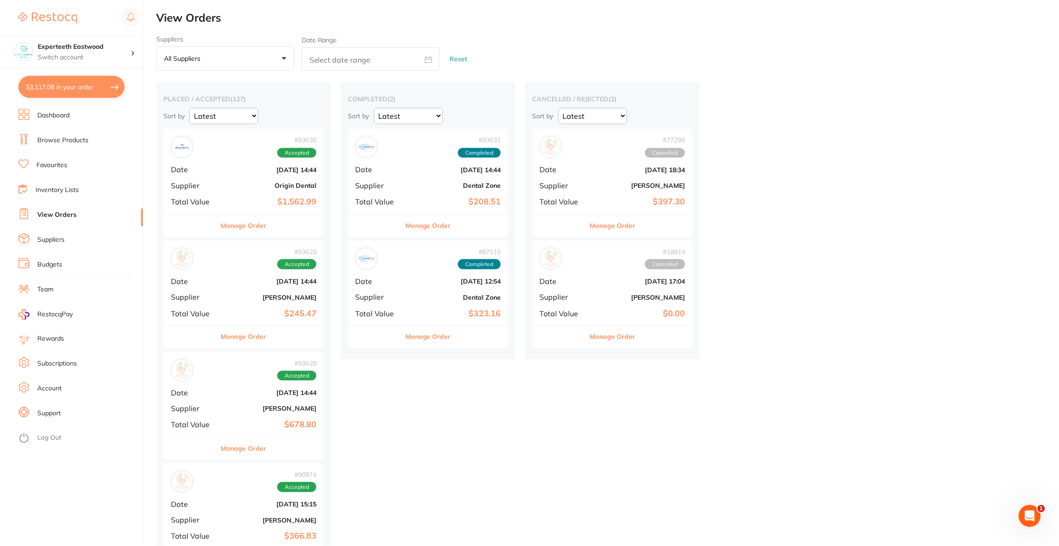
scroll to position [1, 0]
click at [100, 94] on button "$3,117.08 in your order" at bounding box center [71, 87] width 106 height 22
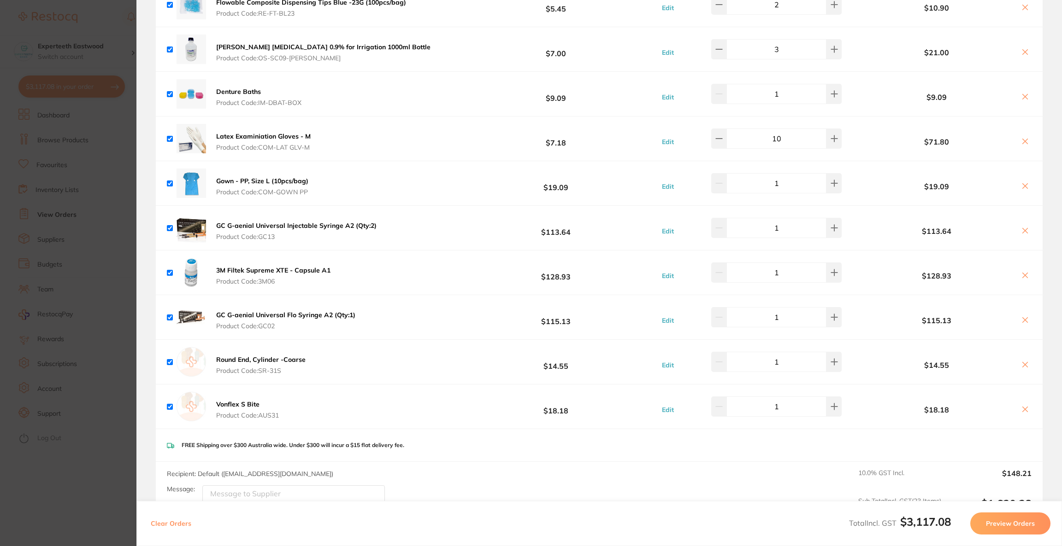
scroll to position [1658, 0]
click at [1025, 279] on button at bounding box center [1024, 275] width 13 height 10
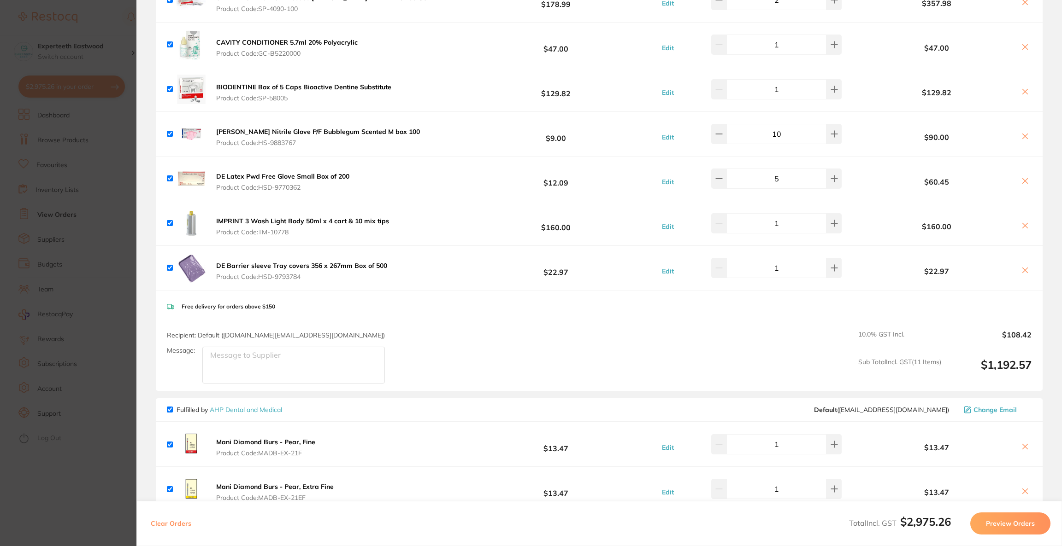
scroll to position [305, 0]
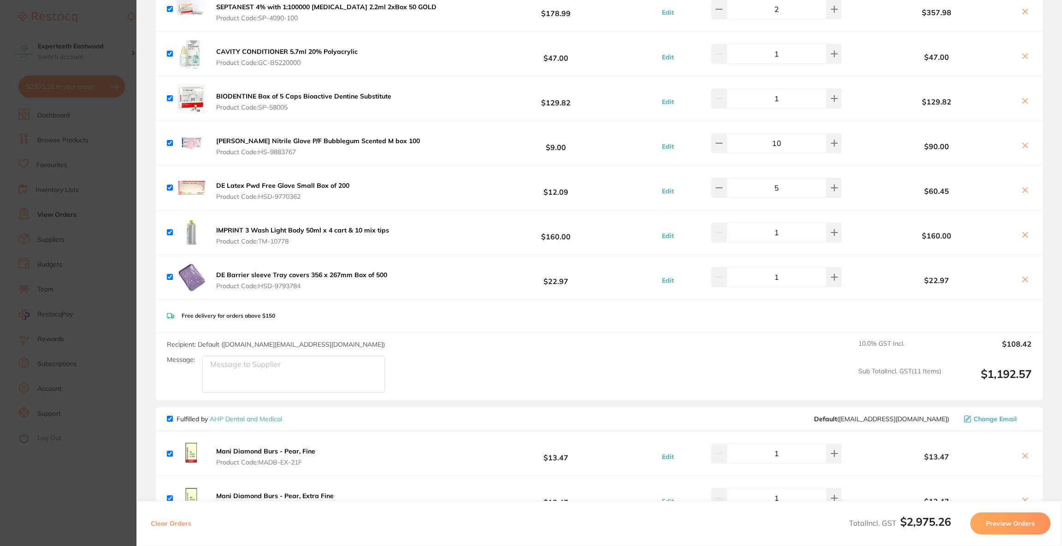
click at [1022, 283] on icon at bounding box center [1024, 279] width 7 height 7
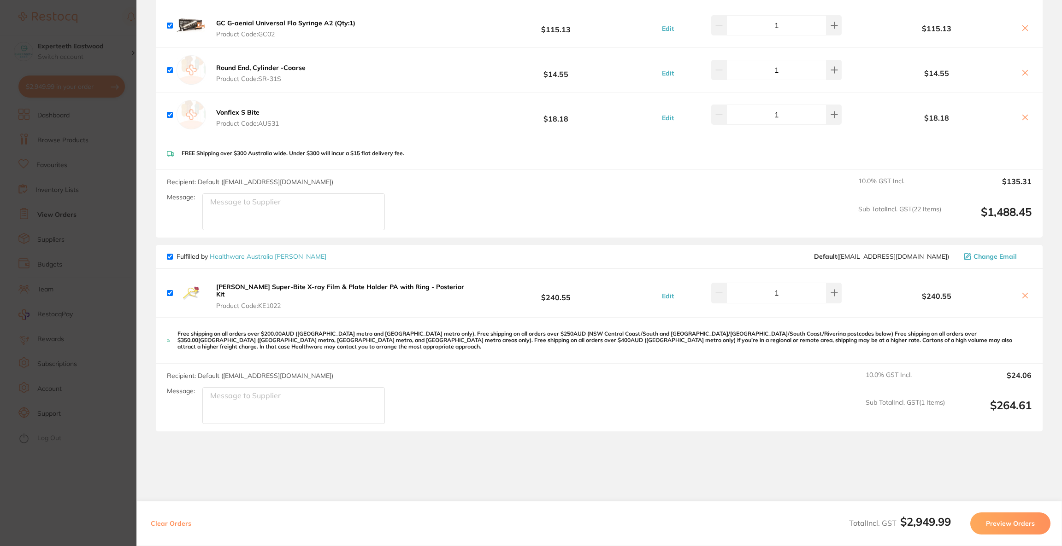
scroll to position [1866, 0]
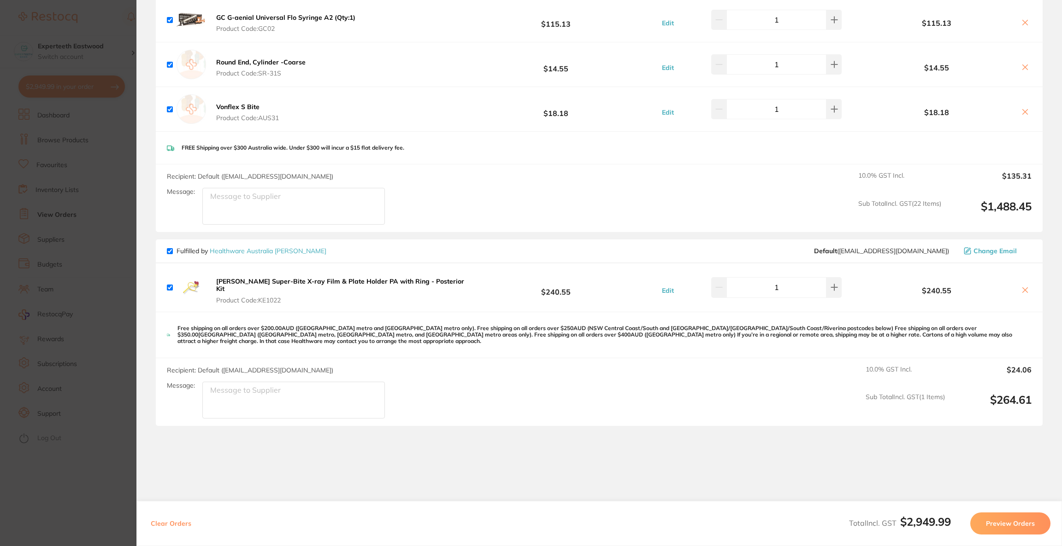
click at [1021, 289] on icon at bounding box center [1024, 290] width 7 height 7
checkbox input "false"
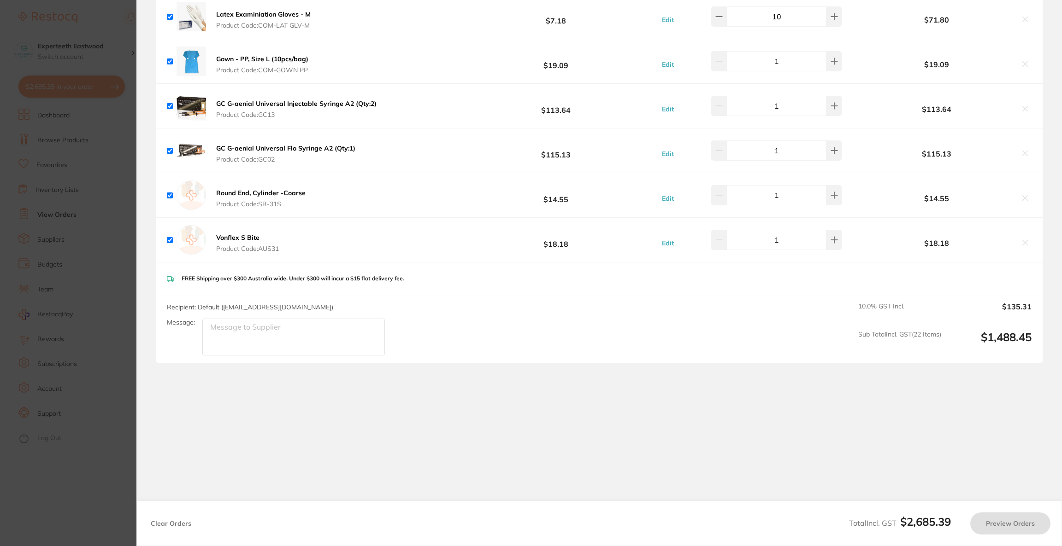
click at [74, 51] on section "Update RRP Set your pre negotiated price for this item. Item Agreed RRP (excl. …" at bounding box center [531, 273] width 1062 height 546
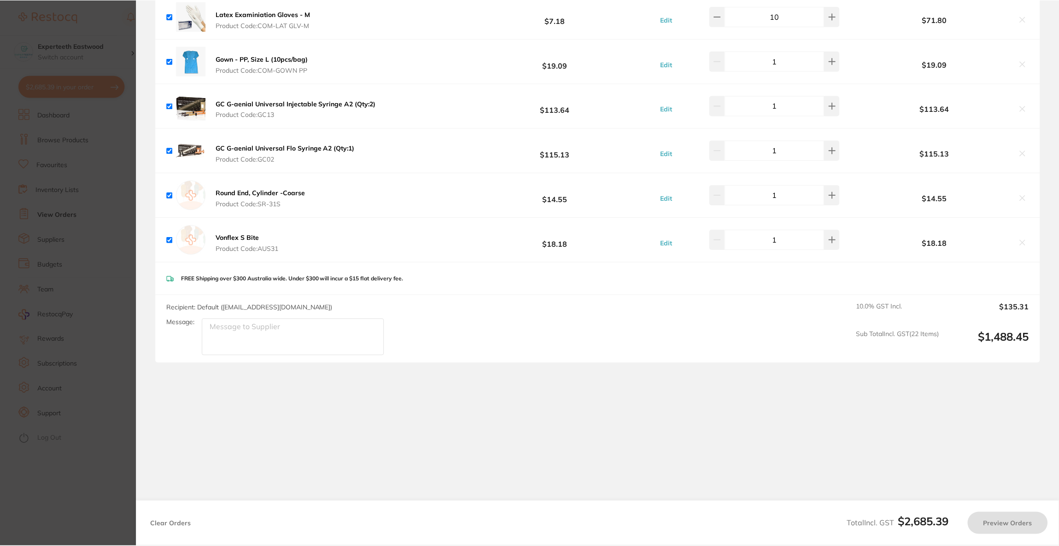
scroll to position [1, 0]
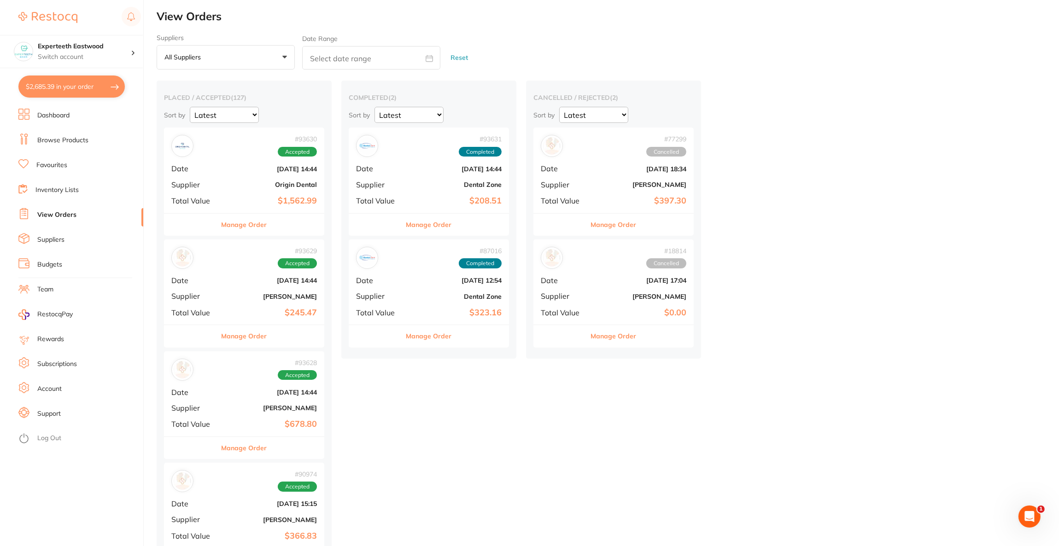
click at [70, 145] on li "Browse Products" at bounding box center [80, 141] width 125 height 14
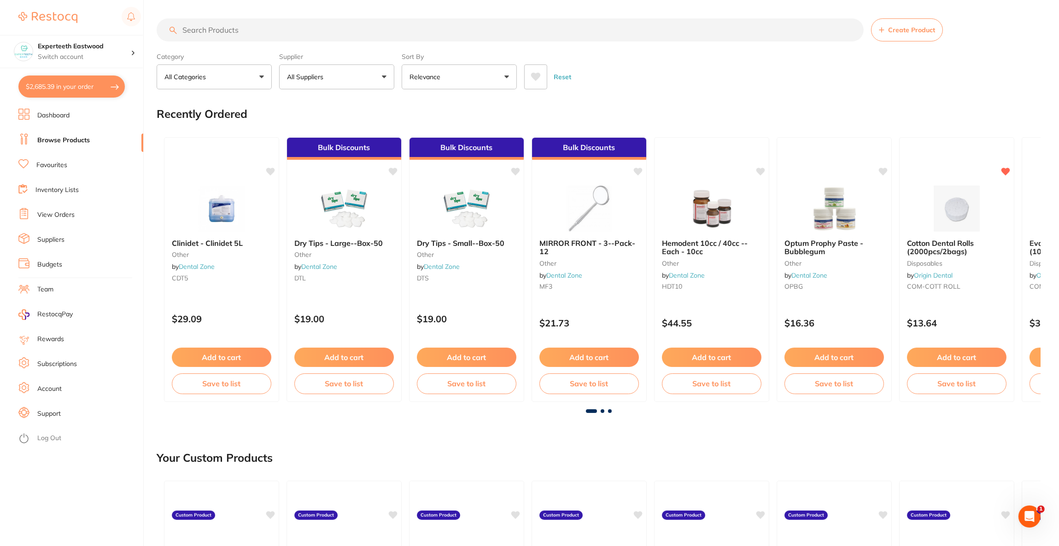
click at [248, 31] on input "search" at bounding box center [510, 29] width 707 height 23
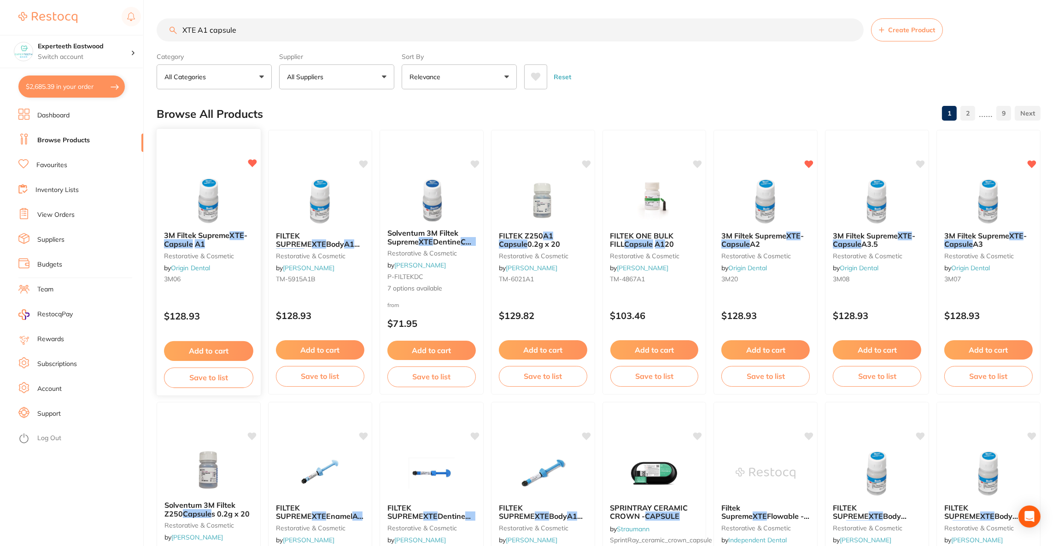
type input "XTE A1 capsule"
click at [235, 223] on img at bounding box center [208, 200] width 60 height 47
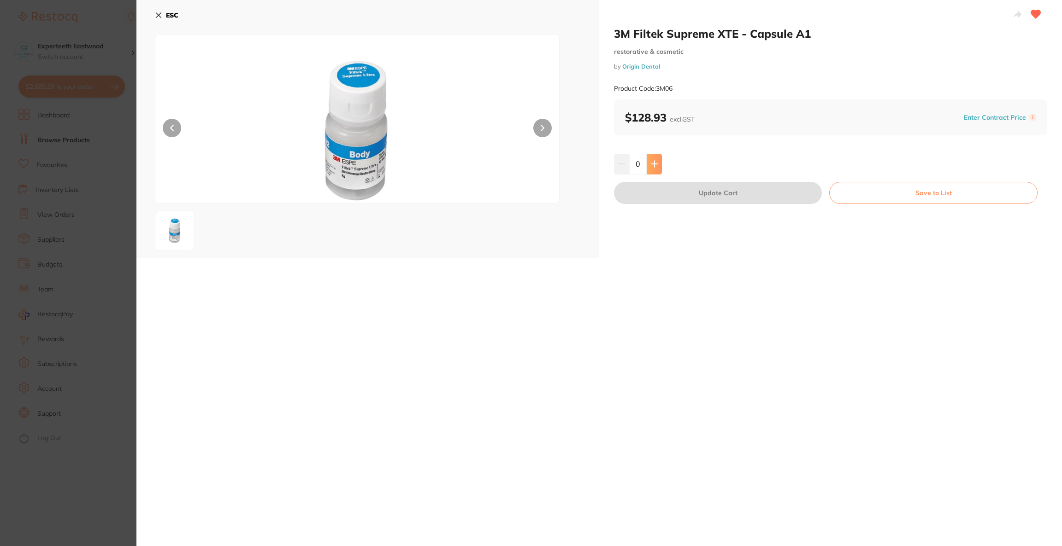
click at [648, 165] on button at bounding box center [653, 164] width 15 height 20
type input "1"
click at [657, 188] on button "Update Cart" at bounding box center [718, 193] width 208 height 22
checkbox input "false"
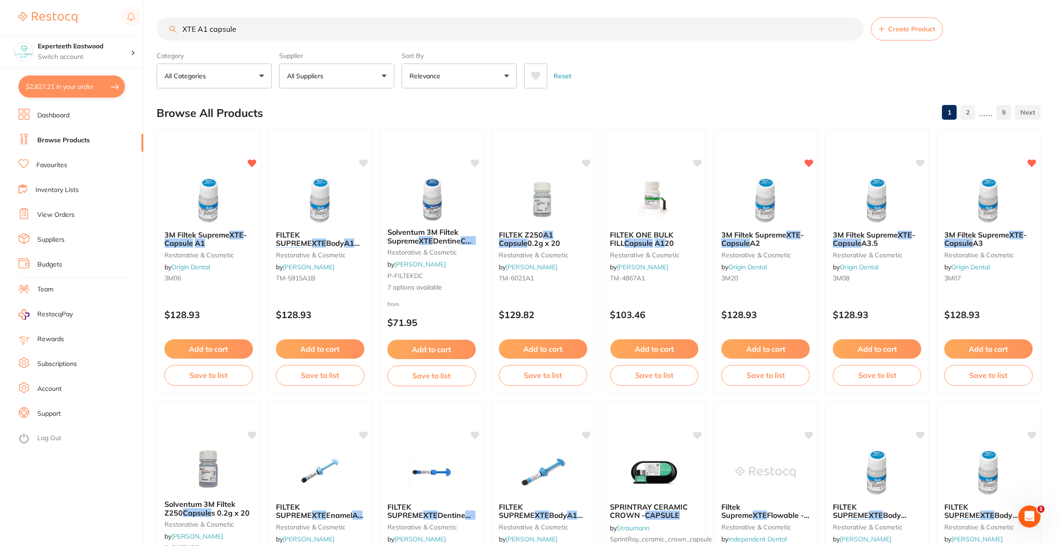
scroll to position [1781, 0]
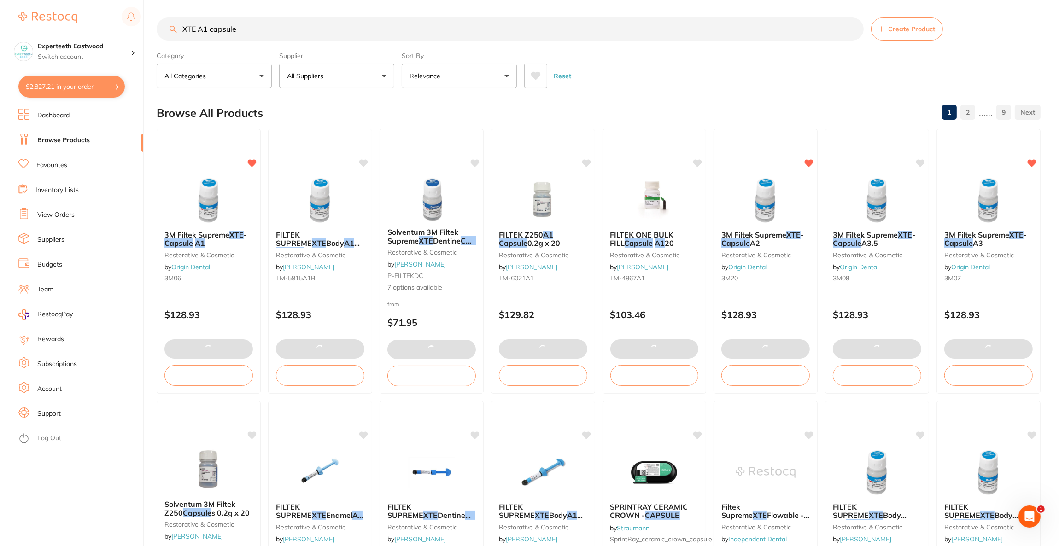
drag, startPoint x: 264, startPoint y: 34, endPoint x: 176, endPoint y: 33, distance: 88.0
click at [176, 33] on input "XTE A1 capsule" at bounding box center [510, 29] width 707 height 23
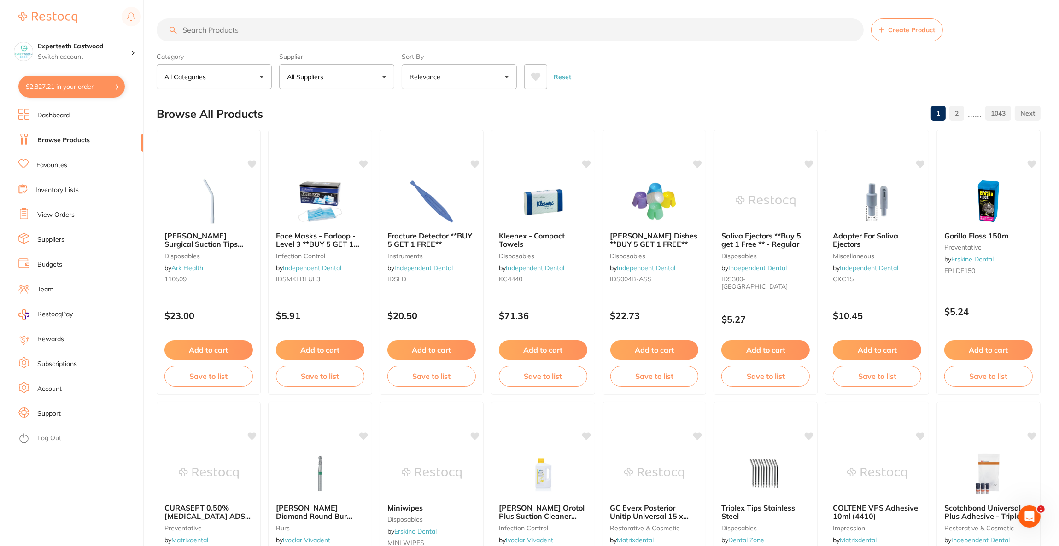
scroll to position [0, 0]
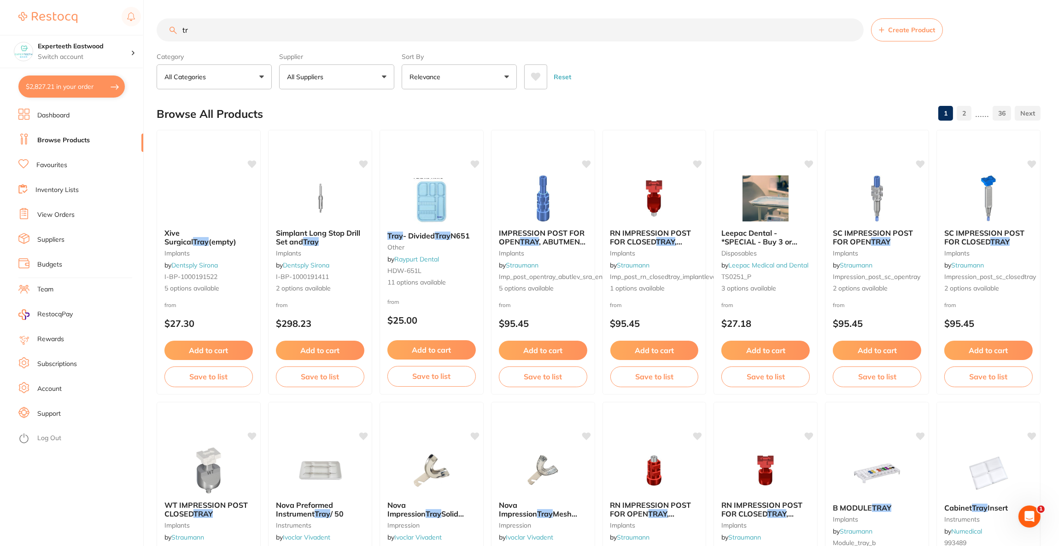
type input "t"
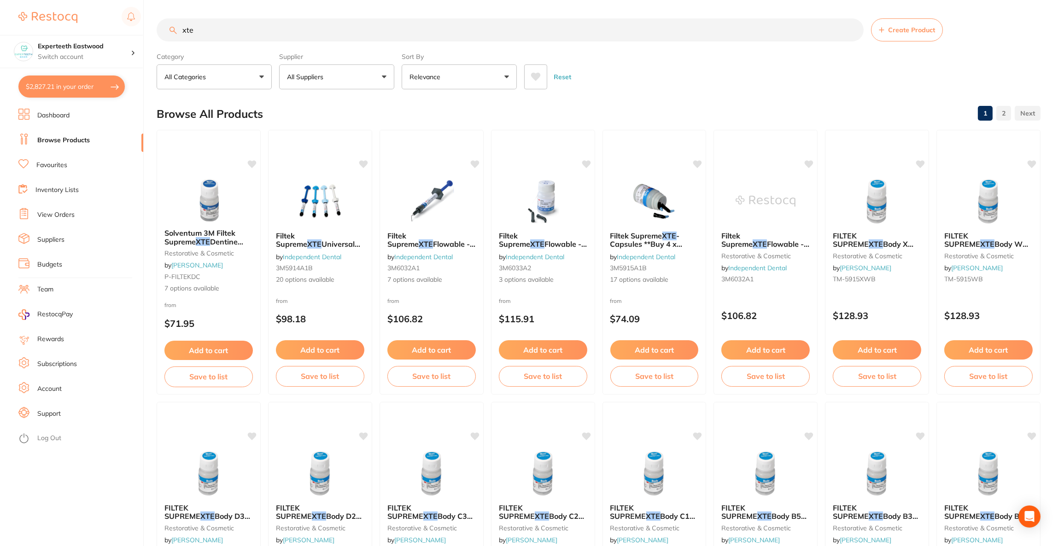
click at [352, 74] on button "All Suppliers" at bounding box center [336, 77] width 115 height 25
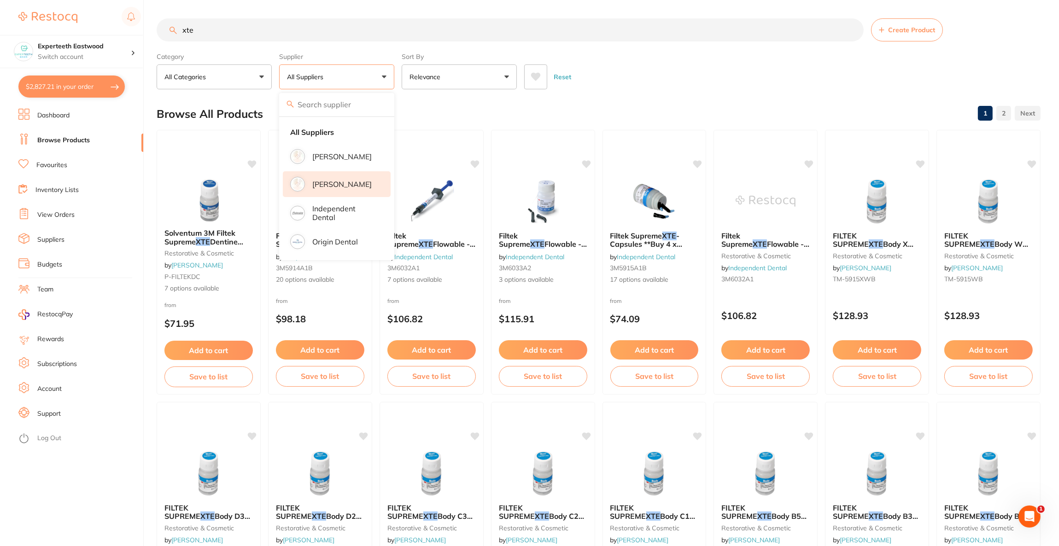
click at [356, 173] on li "[PERSON_NAME]" at bounding box center [337, 184] width 108 height 26
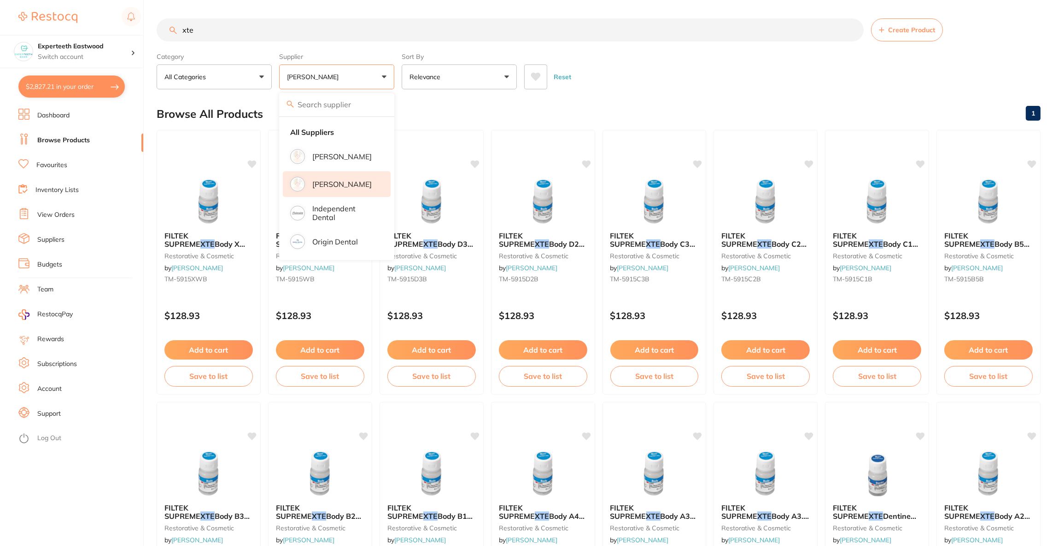
click at [308, 23] on input "xte" at bounding box center [510, 29] width 707 height 23
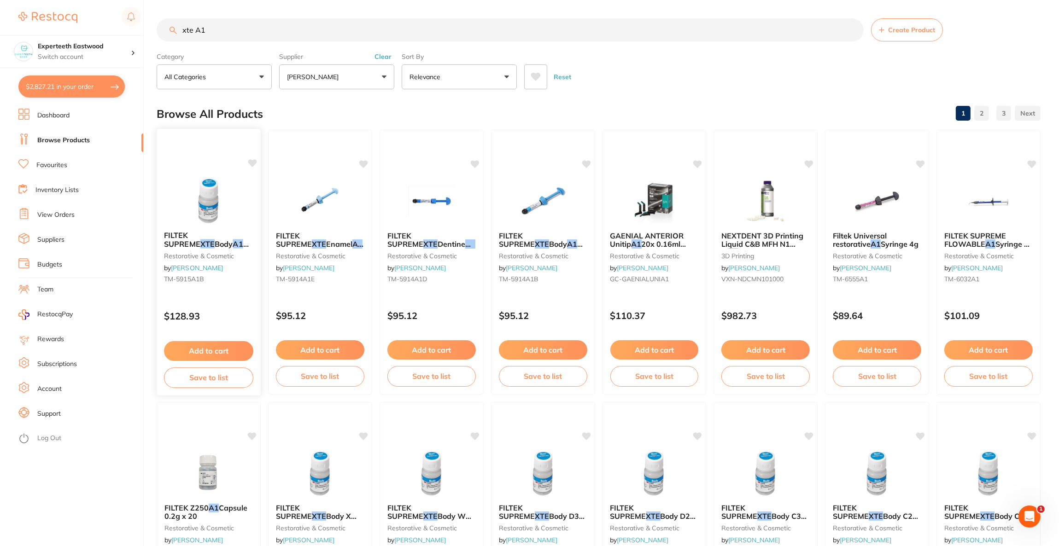
type input "xte A1"
click at [206, 189] on img at bounding box center [208, 200] width 60 height 47
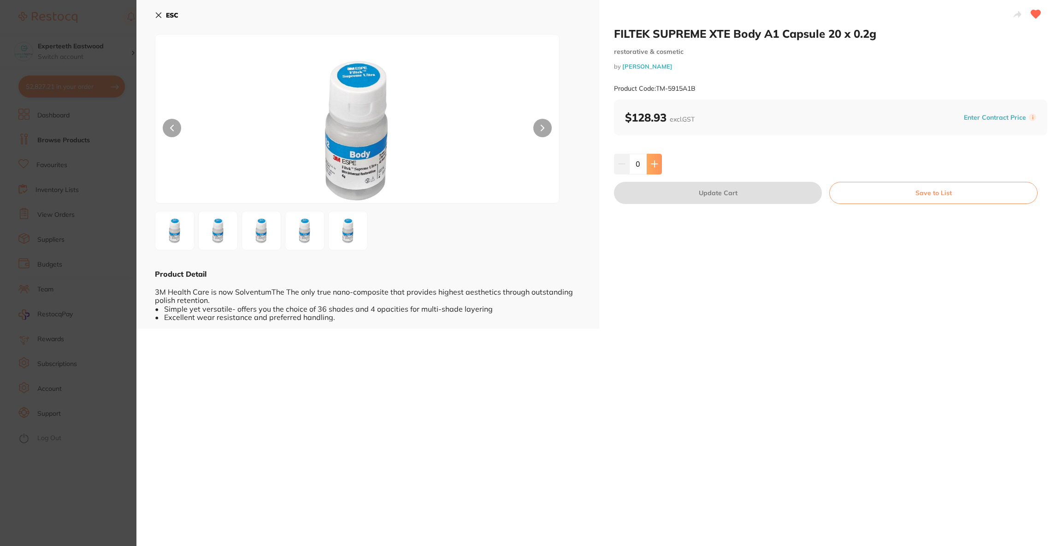
click at [657, 171] on button at bounding box center [653, 164] width 15 height 20
type input "1"
click at [672, 193] on button "Update Cart" at bounding box center [718, 193] width 208 height 22
checkbox input "false"
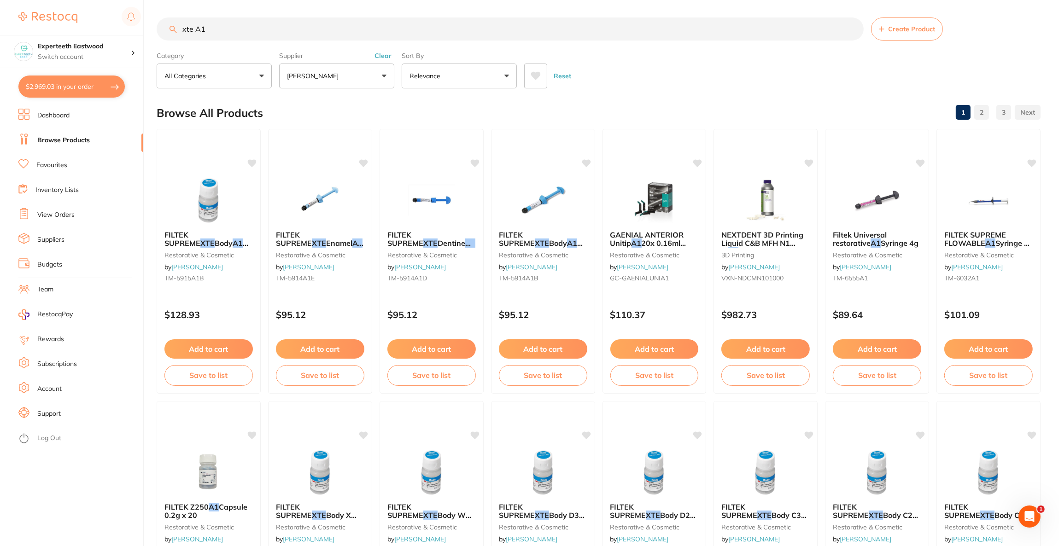
scroll to position [1825, 0]
drag, startPoint x: 240, startPoint y: 27, endPoint x: 114, endPoint y: 44, distance: 127.3
click at [114, 44] on div "$2,969.03 Experteeth Eastwood Switch account Riaz [MEDICAL_DATA] Experteeth Den…" at bounding box center [529, 272] width 1059 height 546
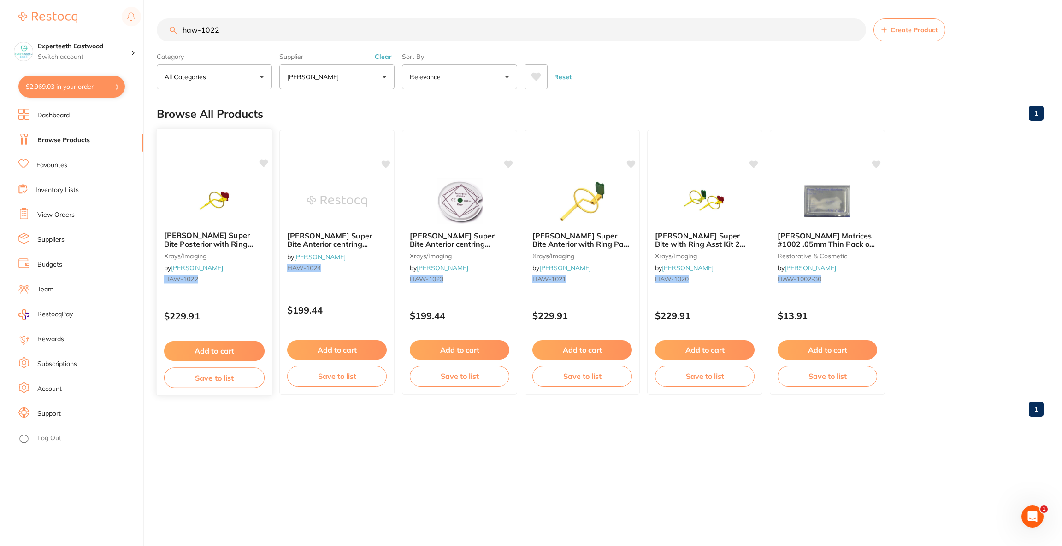
scroll to position [0, 0]
type input "haw-1022"
click at [209, 217] on img at bounding box center [214, 200] width 60 height 47
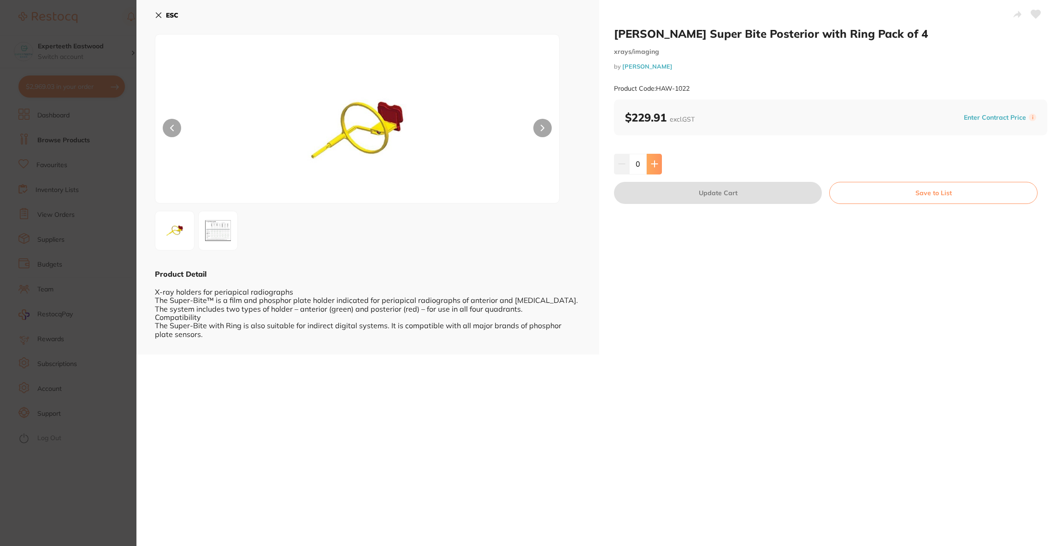
click at [651, 166] on icon at bounding box center [654, 163] width 7 height 7
type input "1"
click at [659, 190] on button "Update Cart" at bounding box center [718, 193] width 208 height 22
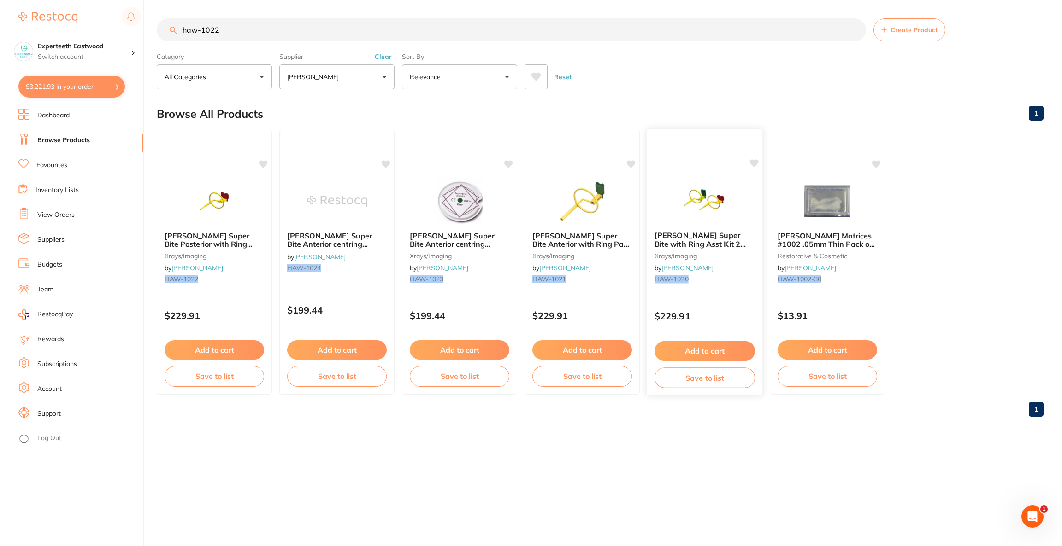
scroll to position [1870, 0]
click at [62, 89] on button "$3,221.93 in your order" at bounding box center [71, 87] width 106 height 22
checkbox input "true"
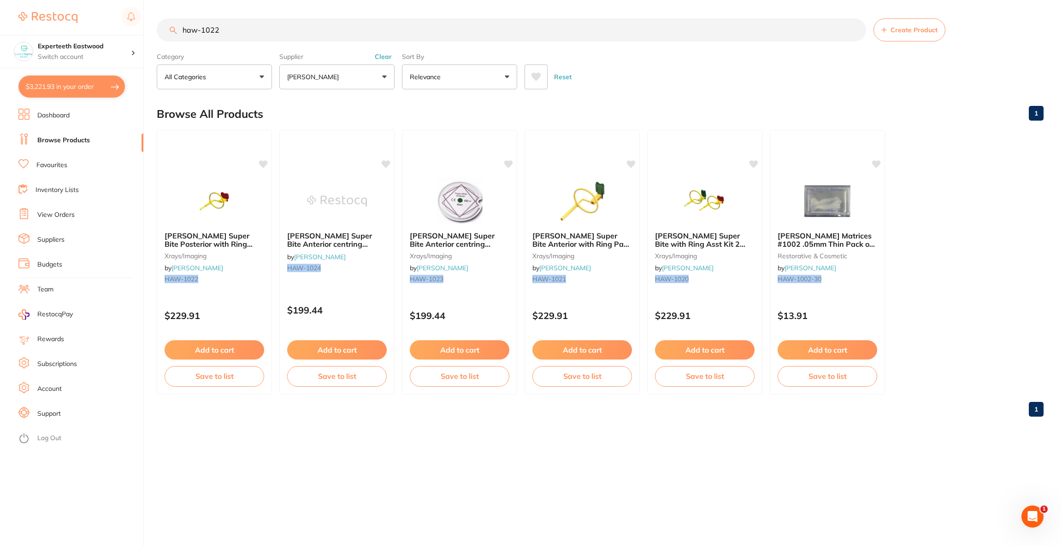
checkbox input "true"
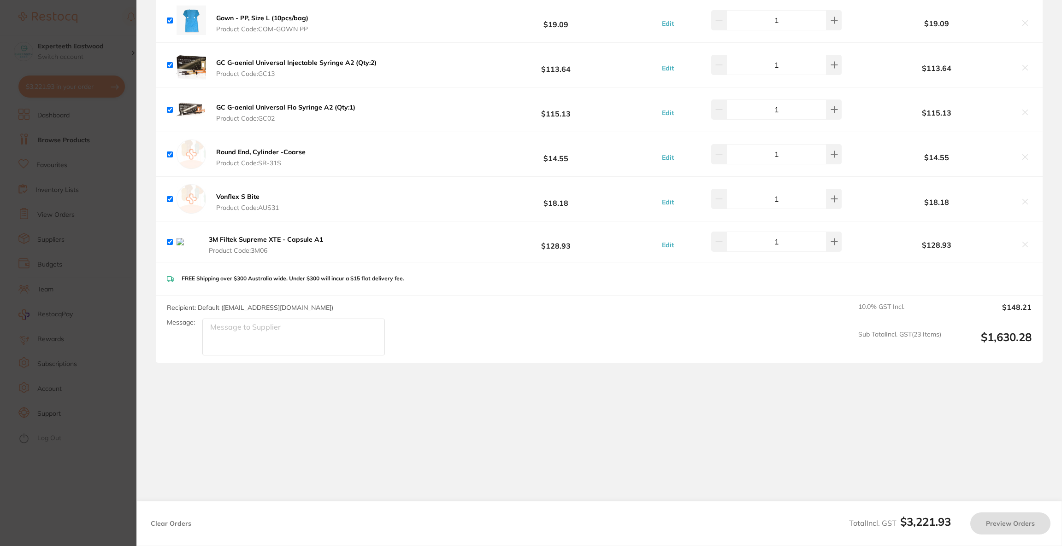
checkbox input "false"
checkbox input "true"
click at [1021, 242] on icon at bounding box center [1024, 244] width 7 height 7
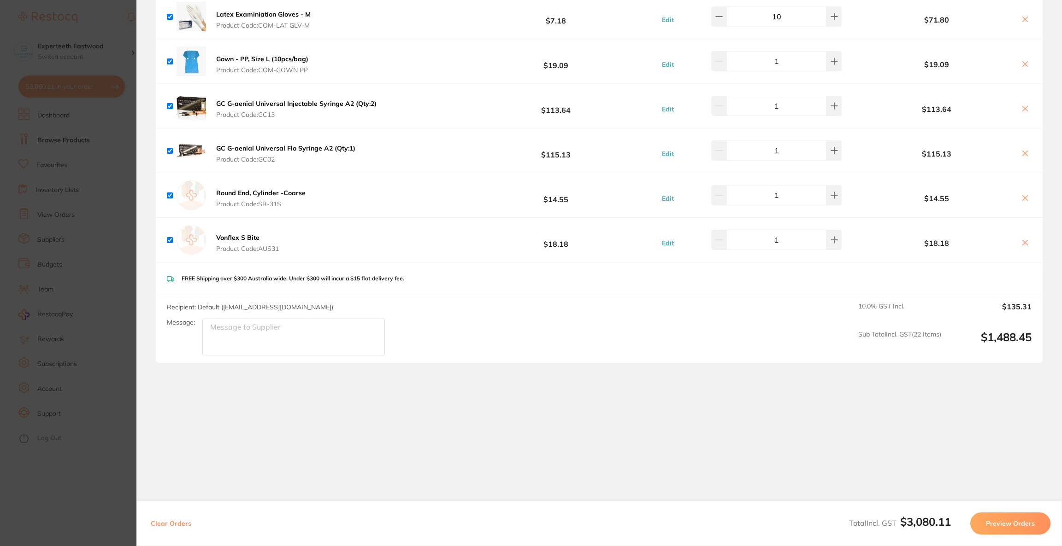
scroll to position [1687, 0]
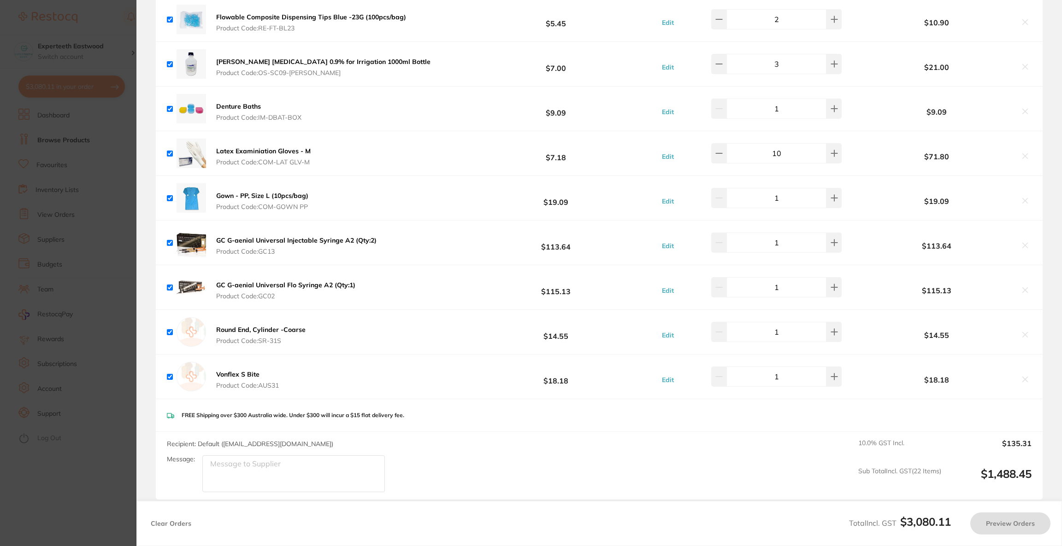
checkbox input "true"
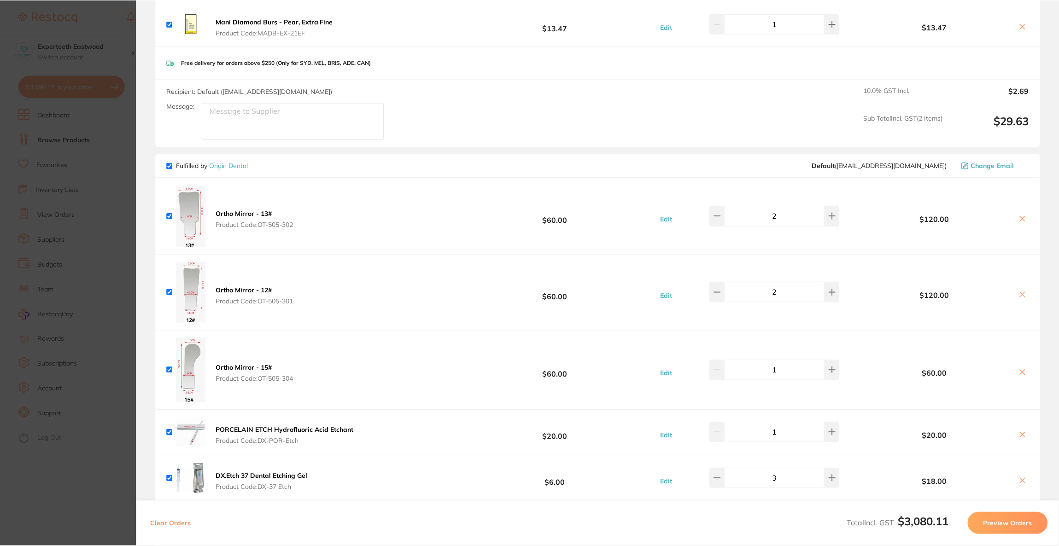
scroll to position [720, 0]
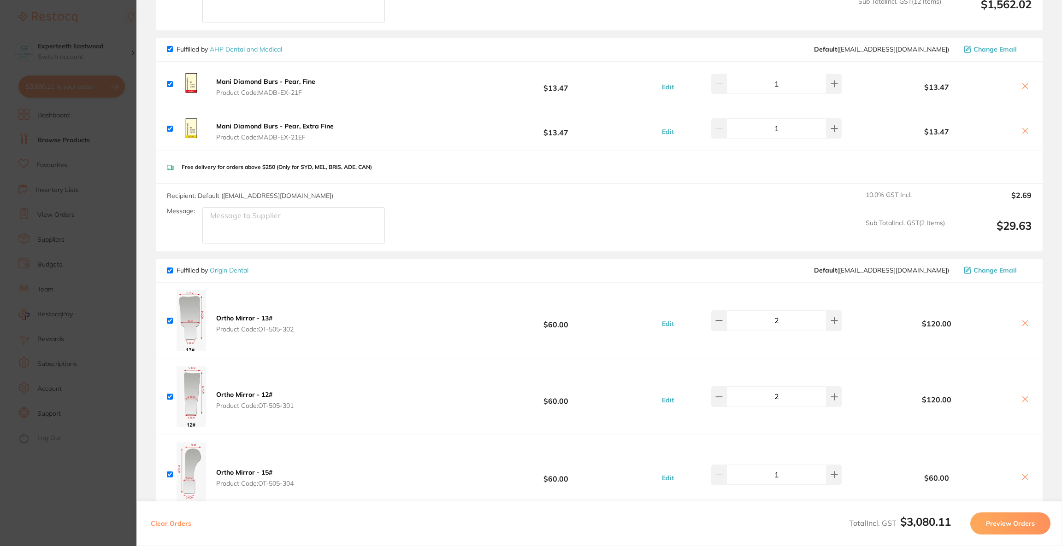
click at [59, 234] on section "Update RRP Set your pre negotiated price for this item. Item Agreed RRP (excl. …" at bounding box center [531, 273] width 1062 height 546
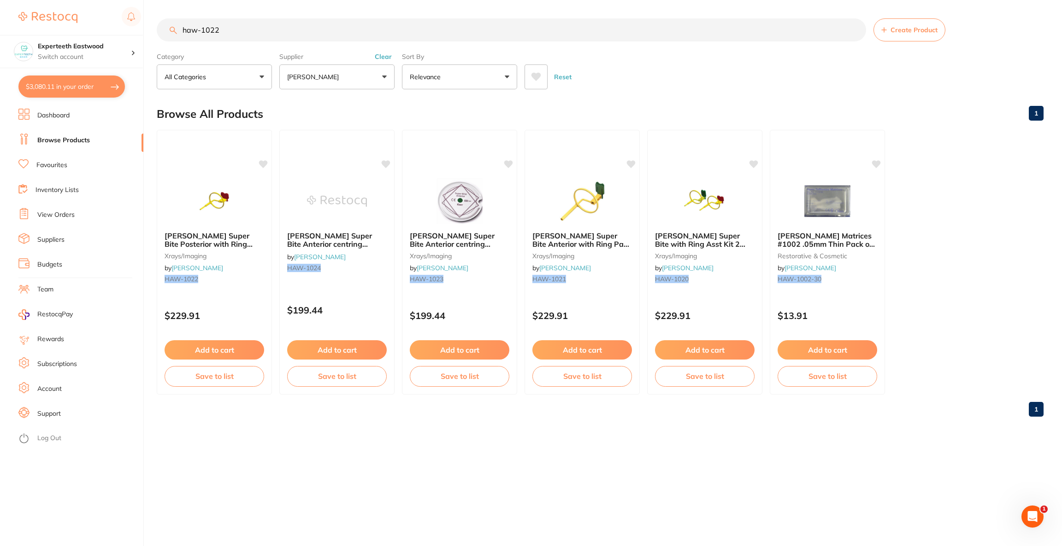
drag, startPoint x: 242, startPoint y: 30, endPoint x: 160, endPoint y: 29, distance: 82.5
click at [160, 29] on input "haw-1022" at bounding box center [511, 29] width 709 height 23
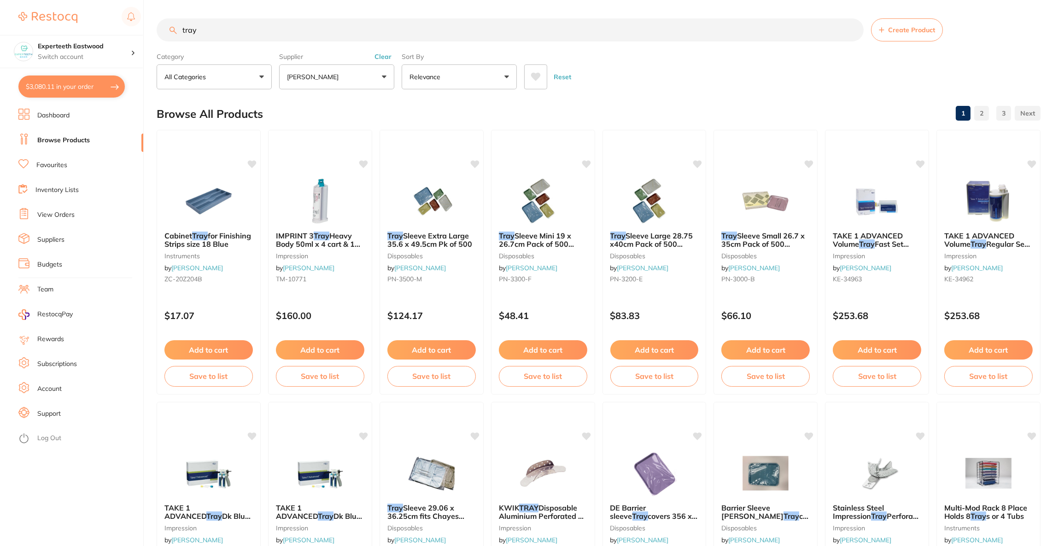
click at [340, 81] on p "[PERSON_NAME]" at bounding box center [314, 76] width 55 height 9
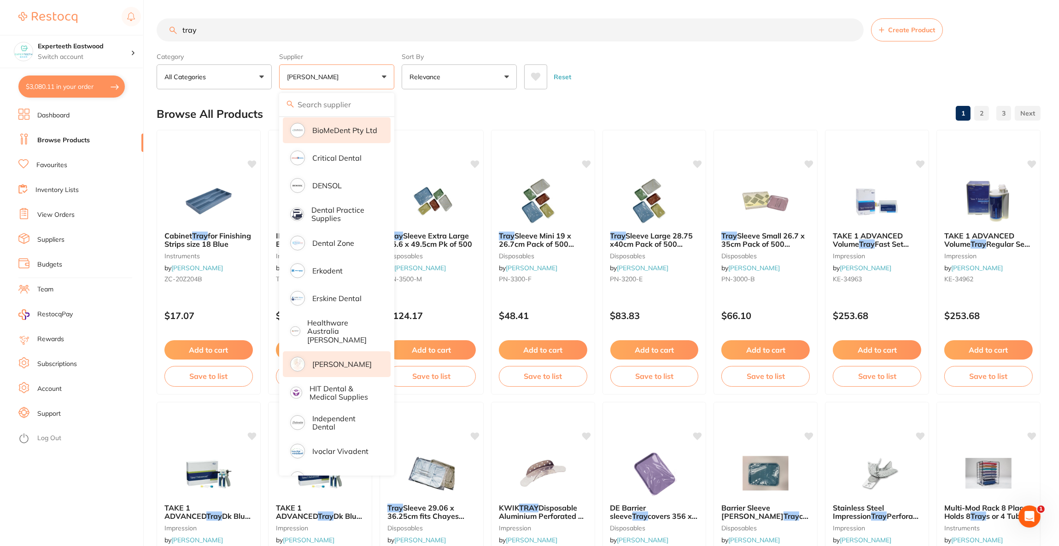
scroll to position [207, 0]
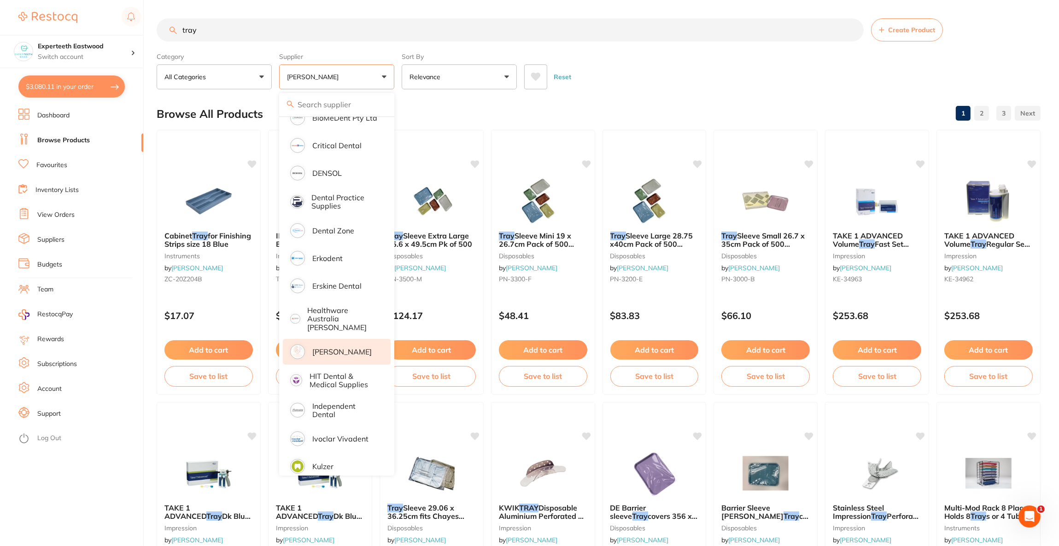
click at [331, 348] on p "[PERSON_NAME]" at bounding box center [341, 352] width 59 height 8
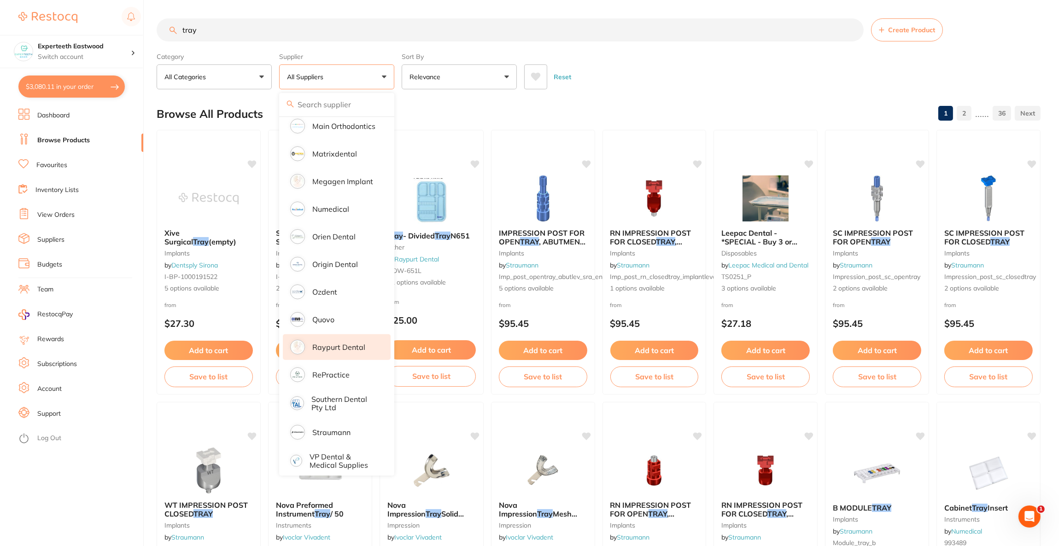
scroll to position [566, 0]
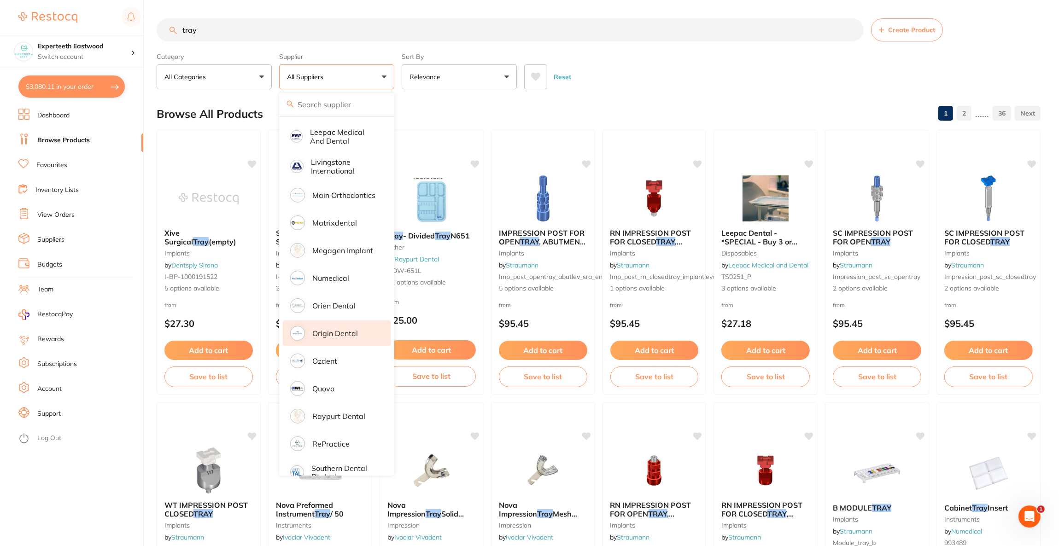
click at [347, 329] on p "Origin Dental" at bounding box center [335, 333] width 46 height 8
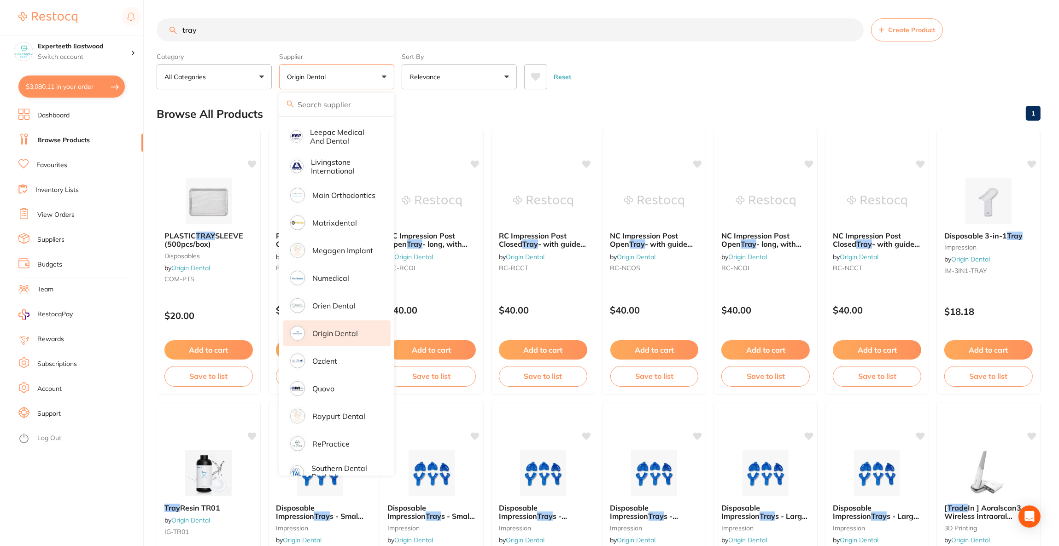
click at [256, 31] on input "tray" at bounding box center [510, 29] width 707 height 23
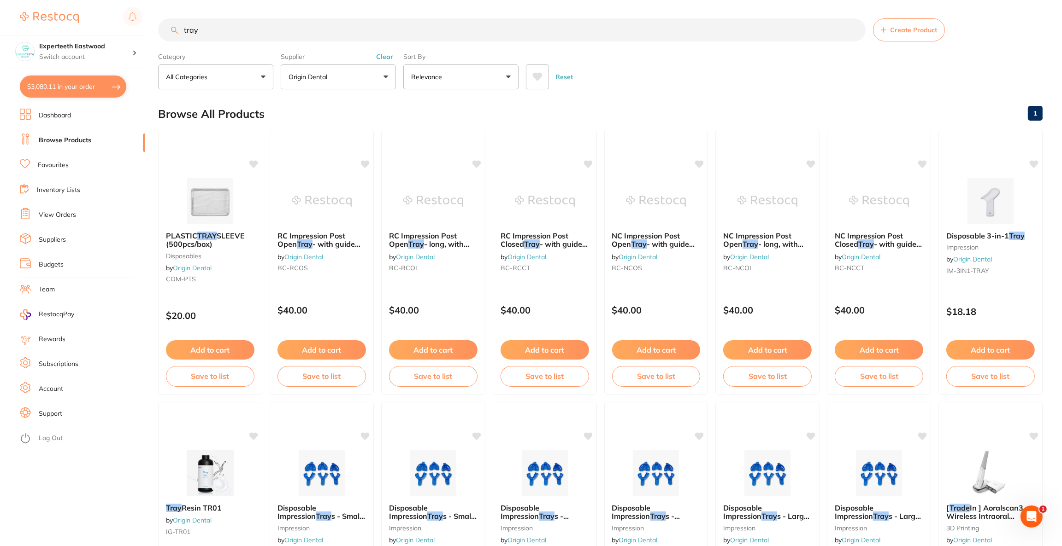
scroll to position [0, 0]
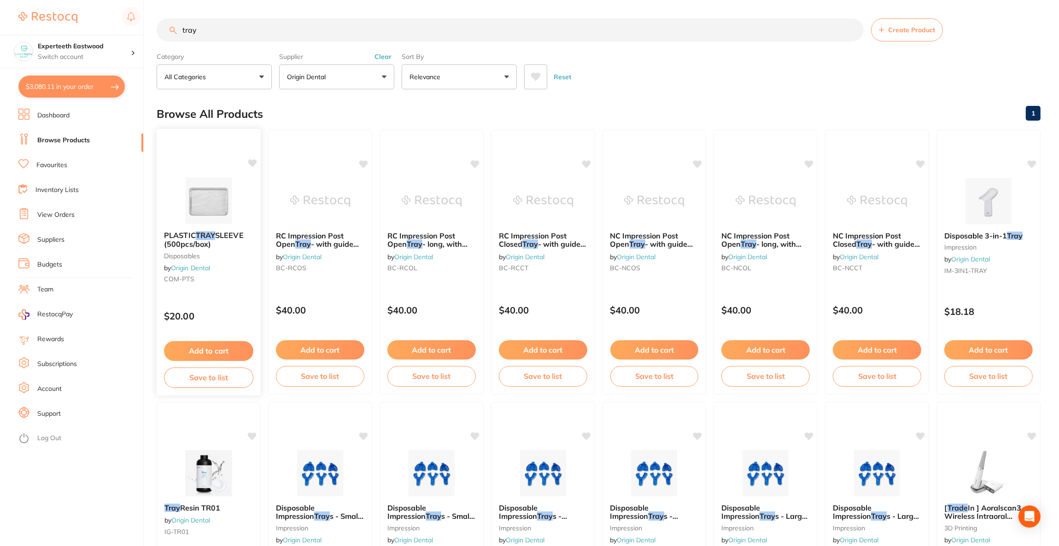
type input "tray"
click at [231, 189] on img at bounding box center [208, 200] width 60 height 47
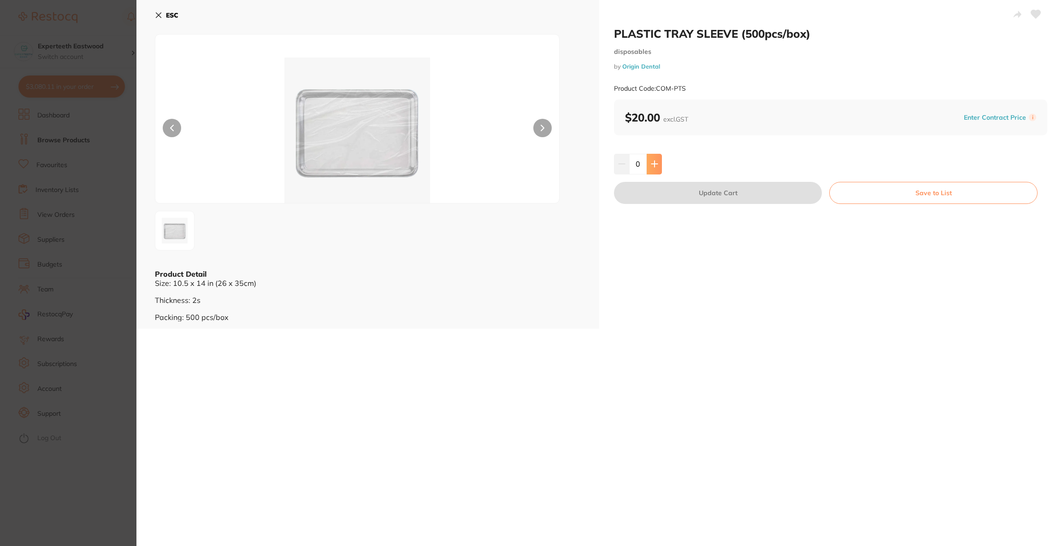
click at [652, 170] on button at bounding box center [653, 164] width 15 height 20
type input "1"
click at [660, 187] on button "Update Cart" at bounding box center [718, 193] width 208 height 22
checkbox input "false"
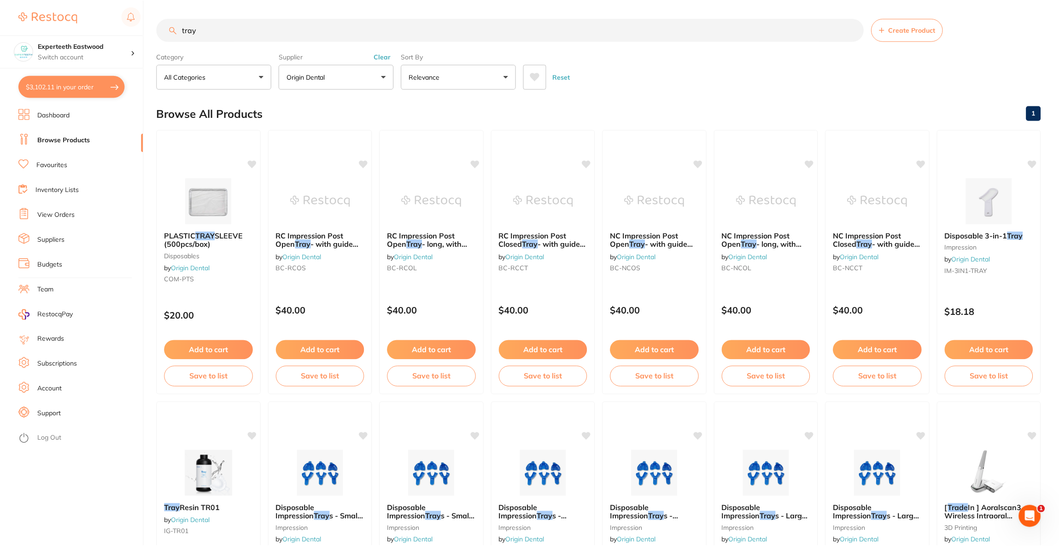
scroll to position [1, 0]
click at [76, 92] on button "$3,102.11 in your order" at bounding box center [71, 87] width 106 height 22
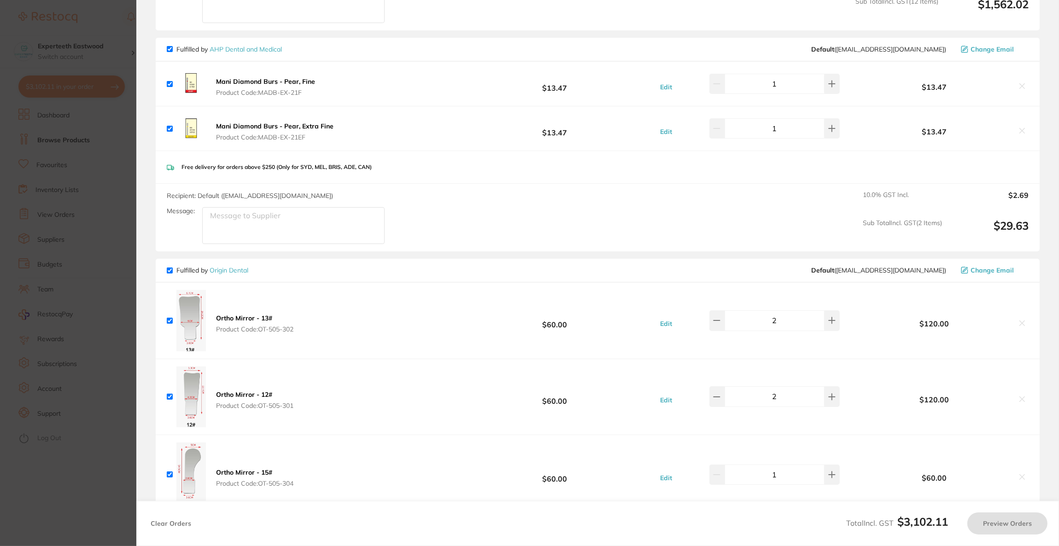
checkbox input "true"
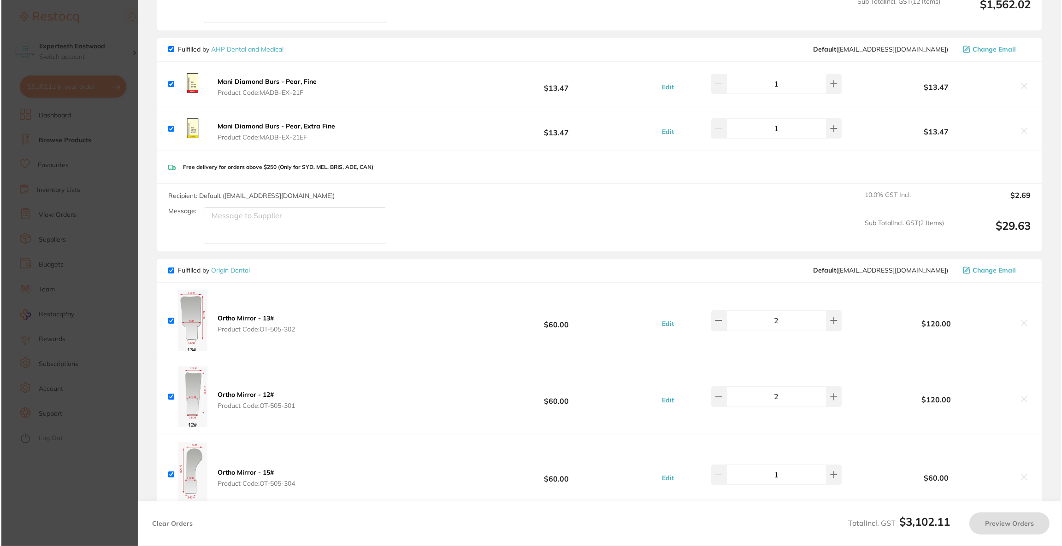
scroll to position [0, 0]
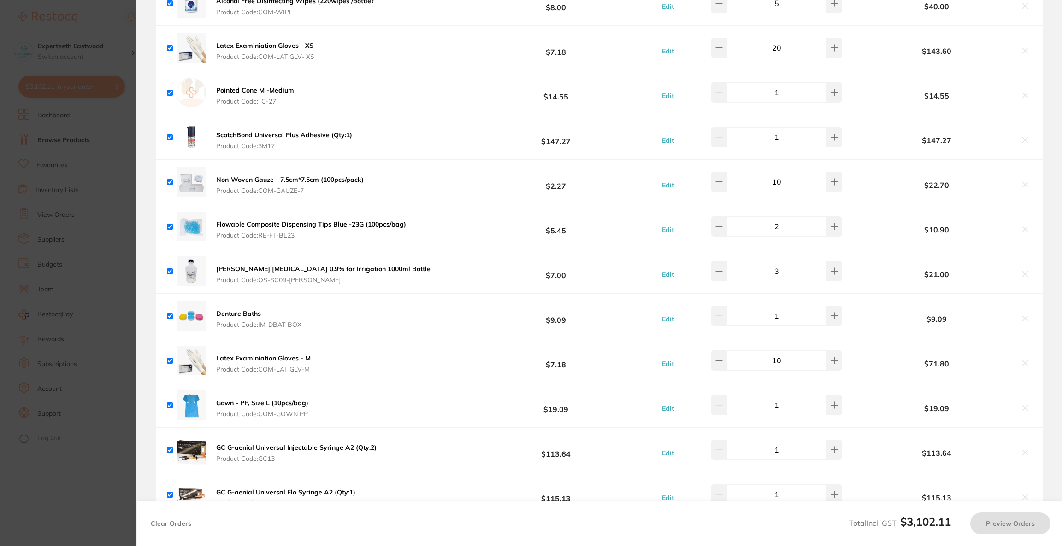
checkbox input "true"
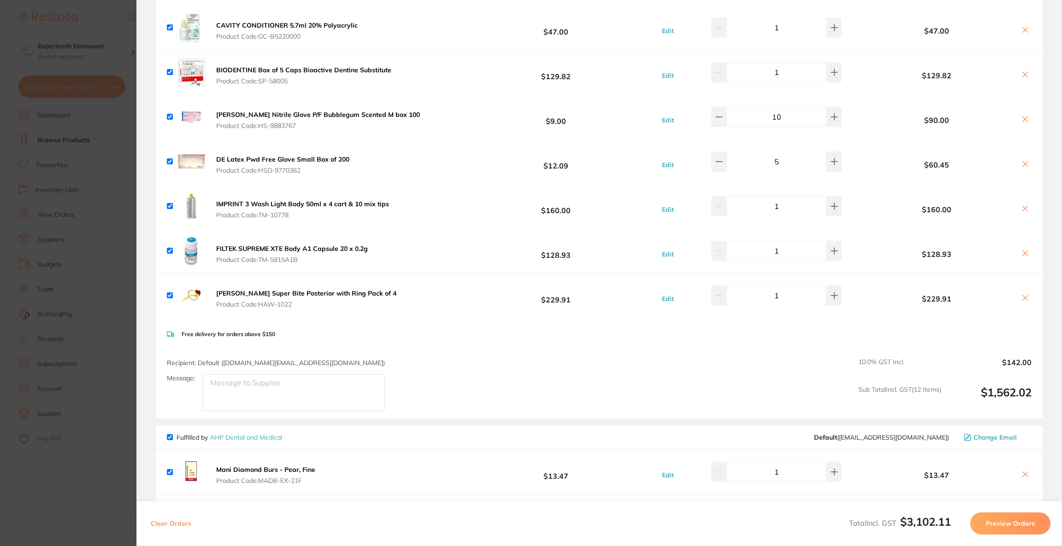
scroll to position [345, 0]
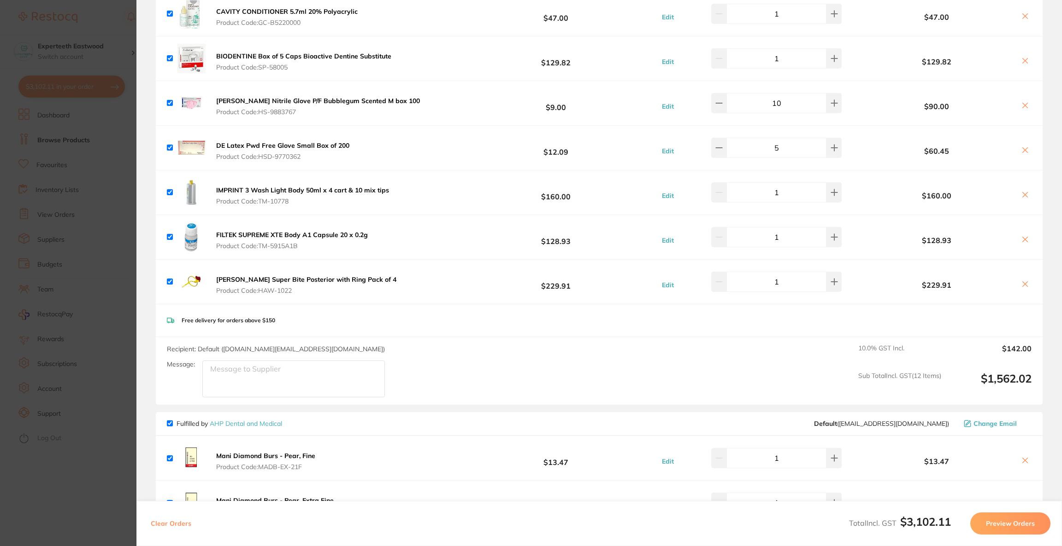
click at [980, 521] on button "Preview Orders" at bounding box center [1010, 524] width 80 height 22
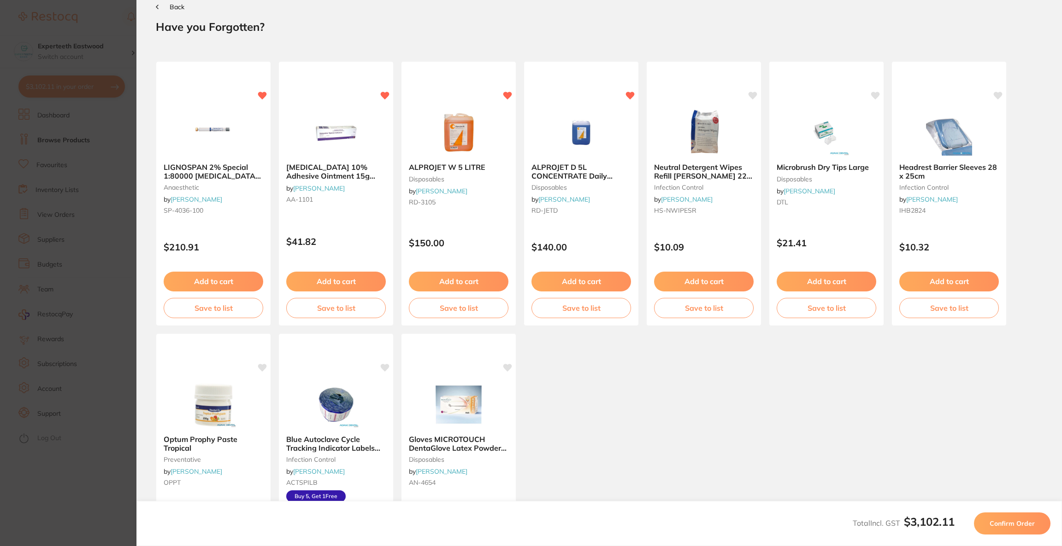
scroll to position [0, 0]
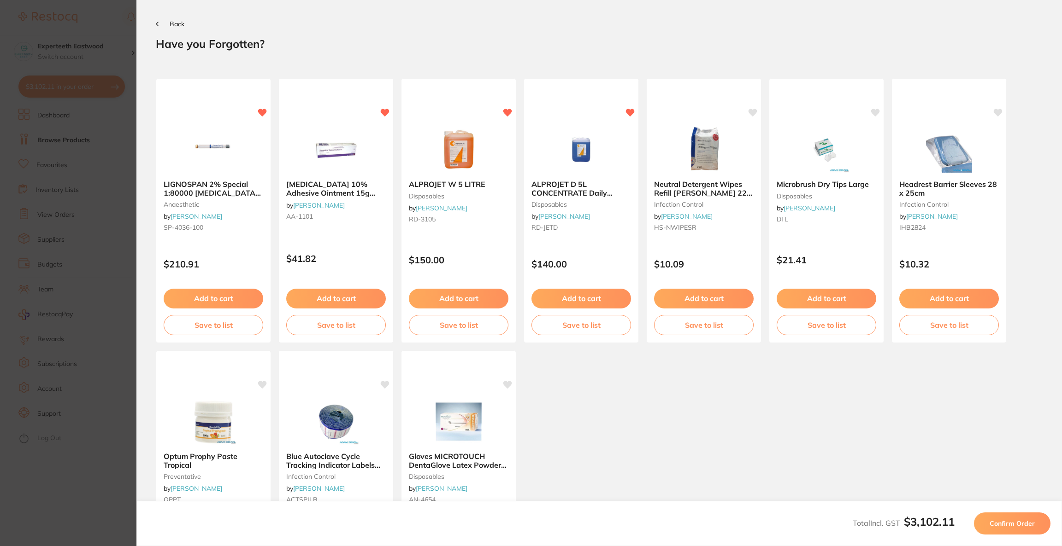
click at [981, 521] on button "Confirm Order" at bounding box center [1012, 524] width 76 height 22
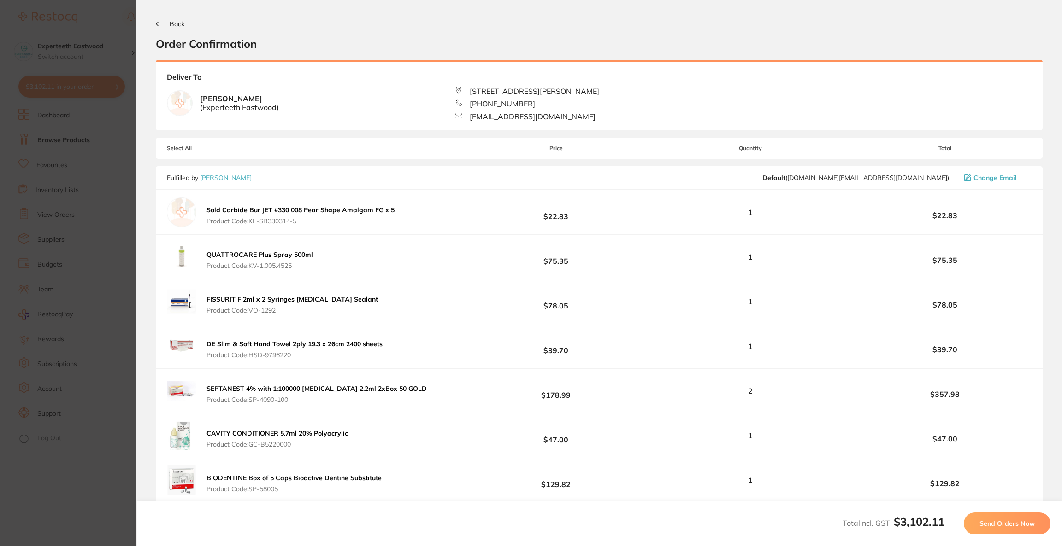
click at [981, 521] on span "Send Orders Now" at bounding box center [1006, 524] width 55 height 8
